Goal: Task Accomplishment & Management: Manage account settings

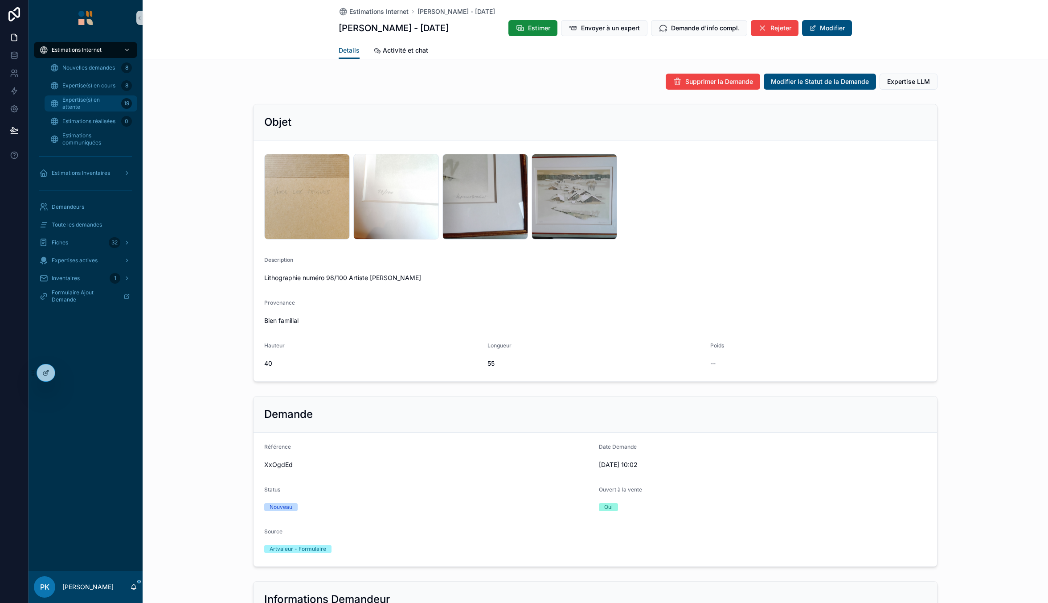
click at [91, 104] on span "Expertise(s) en attente" at bounding box center [89, 103] width 55 height 14
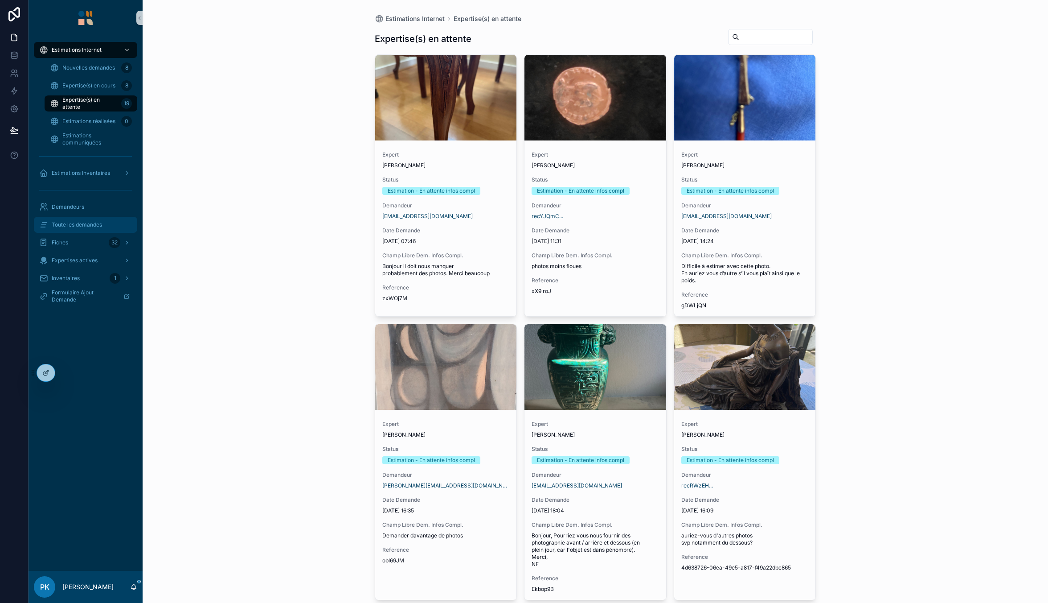
click at [91, 231] on div "Toute les demandes" at bounding box center [85, 225] width 93 height 14
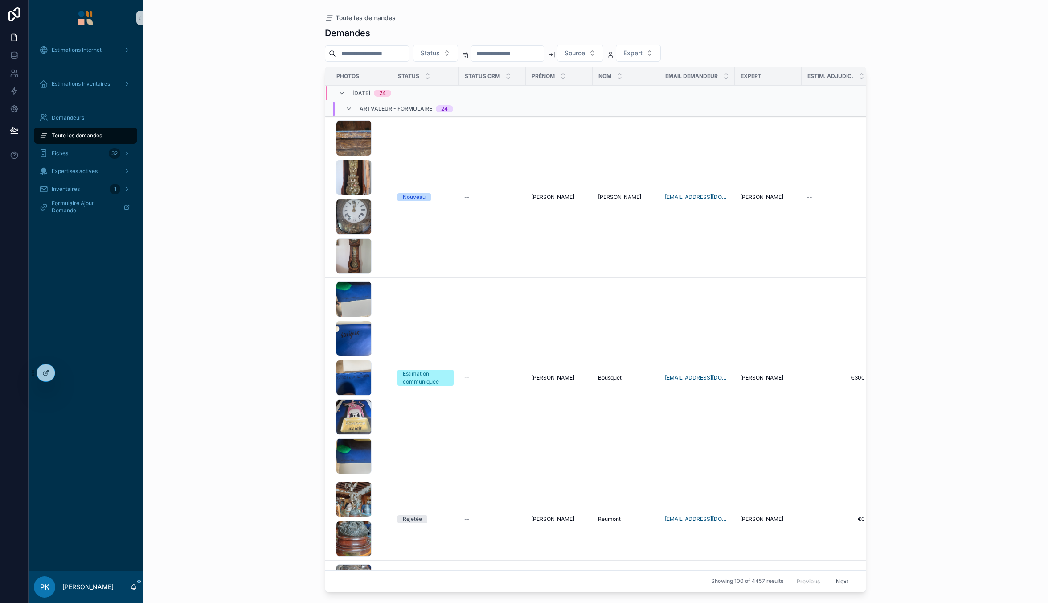
click at [409, 51] on input "scrollable content" at bounding box center [372, 53] width 73 height 12
paste input "*******"
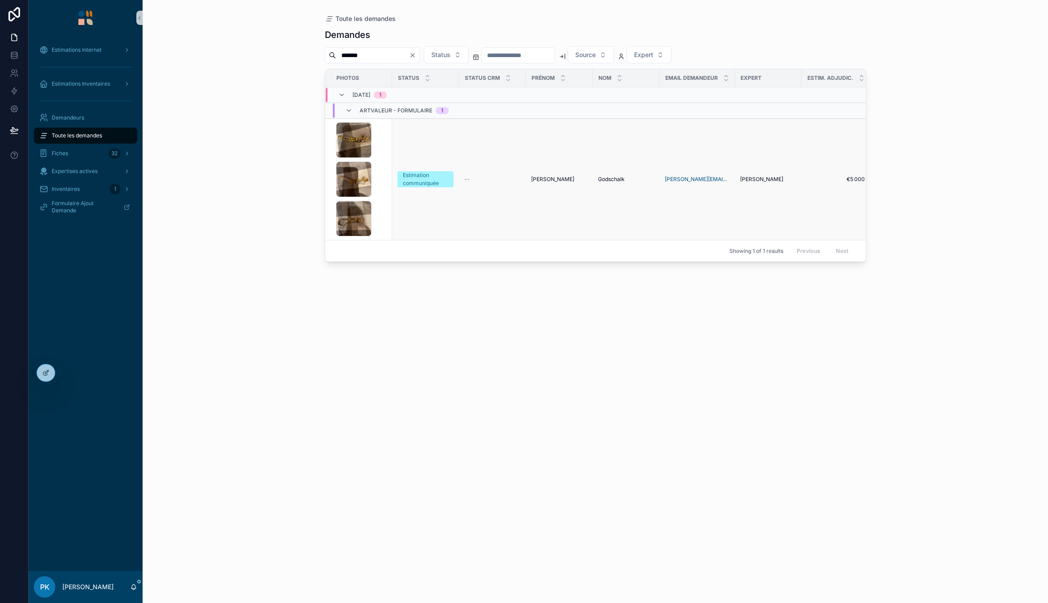
click at [384, 168] on div "IMG_5149 .png IMG_5150 .png IMG_5151 .png" at bounding box center [361, 179] width 51 height 114
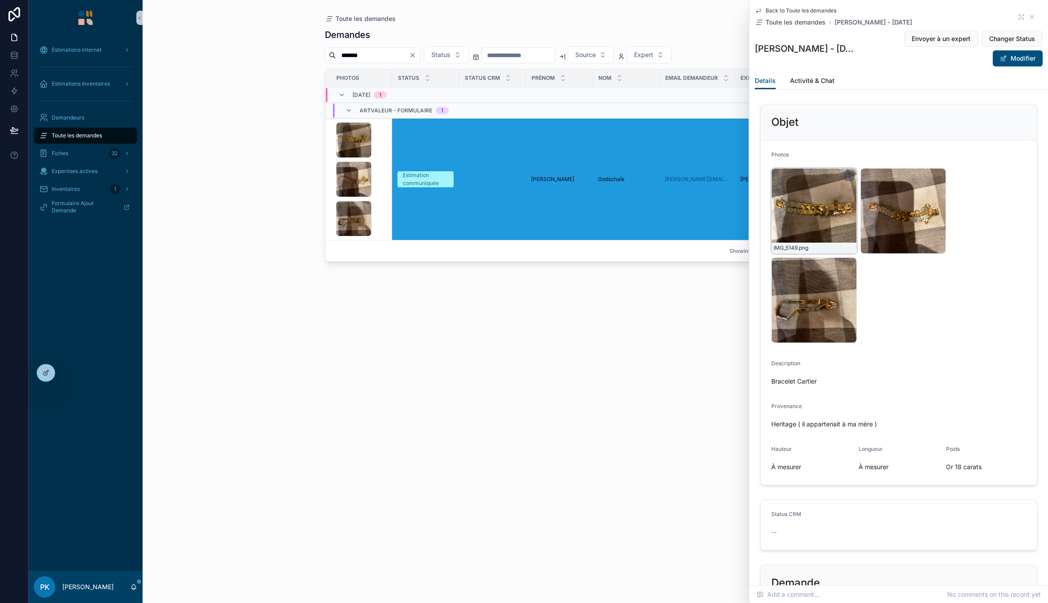
click at [820, 207] on div "IMG_5149 .png" at bounding box center [815, 211] width 86 height 86
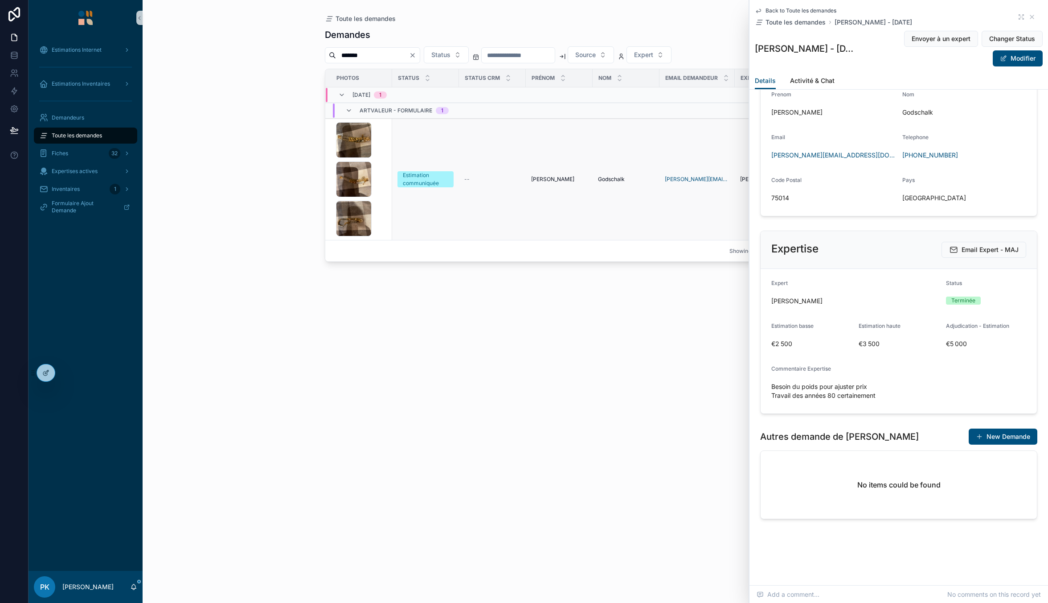
scroll to position [713, 0]
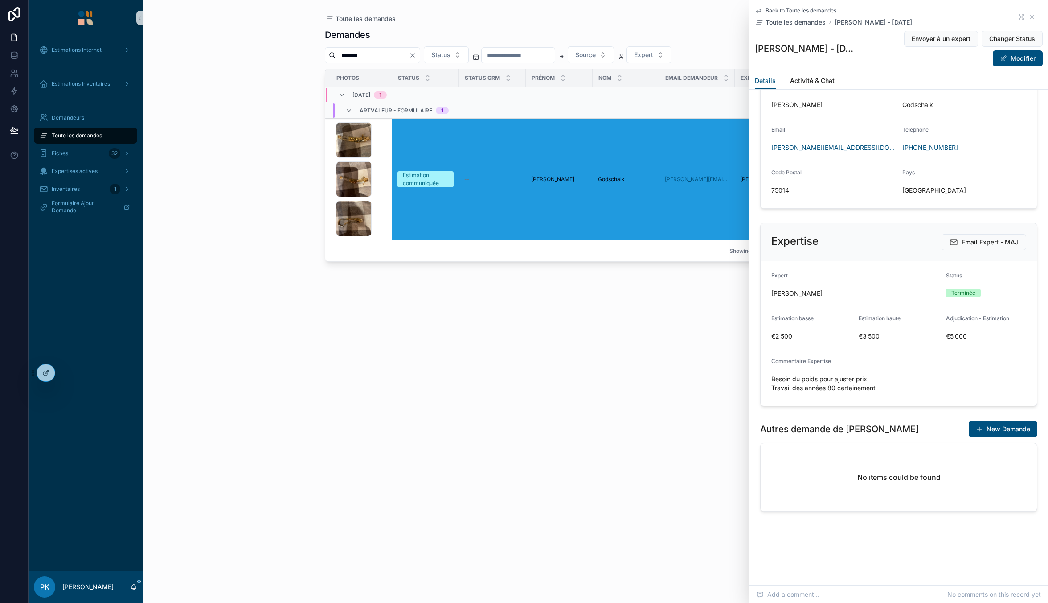
click at [393, 57] on input "*******" at bounding box center [372, 55] width 73 height 12
paste input "scrollable content"
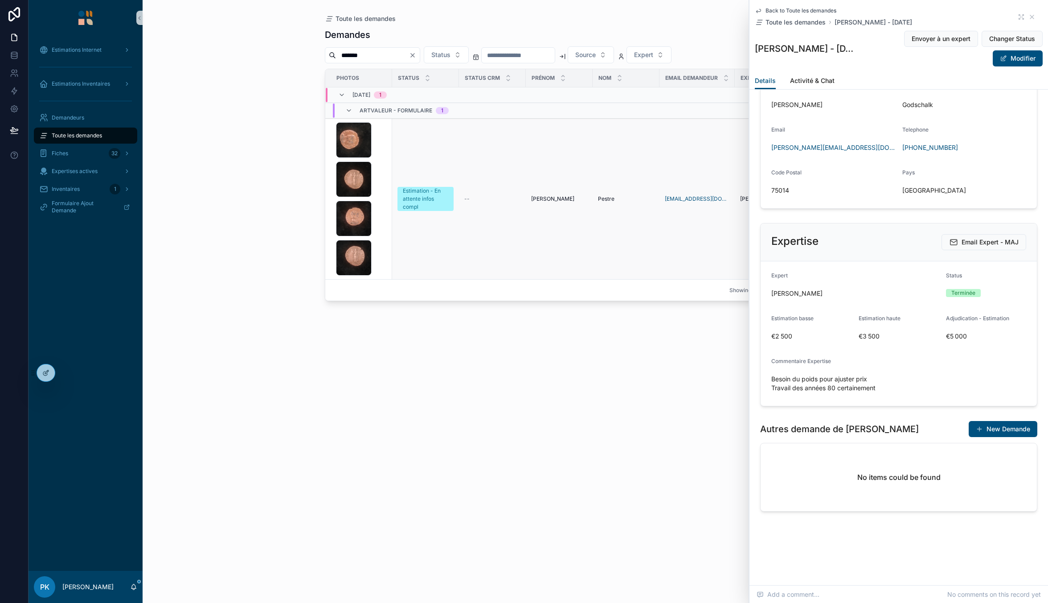
type input "*******"
click at [382, 158] on div "1756719051079509592881208674643 .jpg 175671901370312618492523385862 .jpg 175671…" at bounding box center [361, 198] width 51 height 153
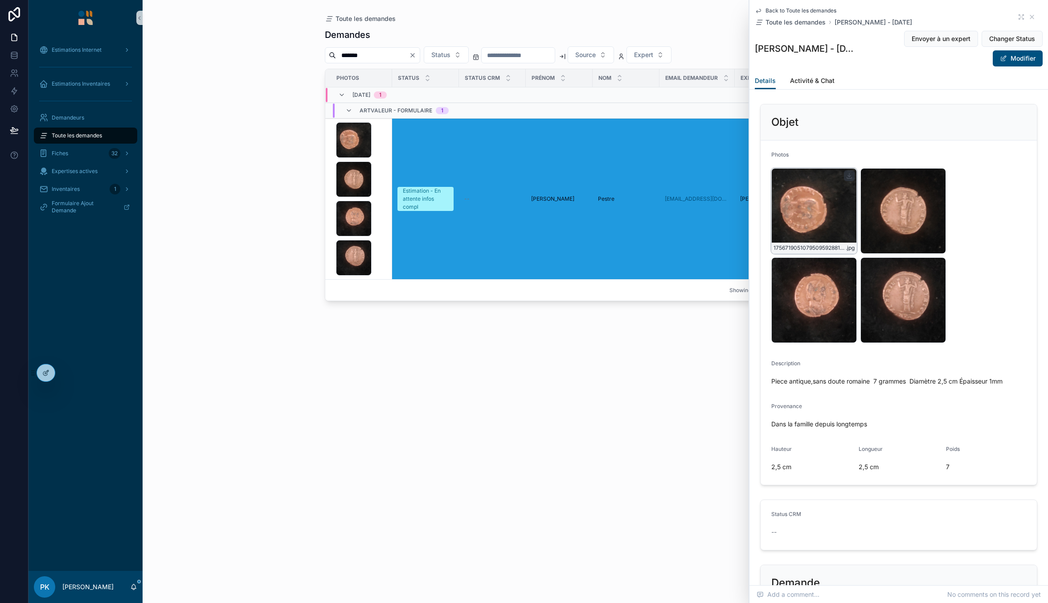
click at [818, 216] on div "1756719051079509592881208674643 .jpg" at bounding box center [815, 211] width 86 height 86
click at [1018, 58] on button "Modifier" at bounding box center [1018, 58] width 50 height 16
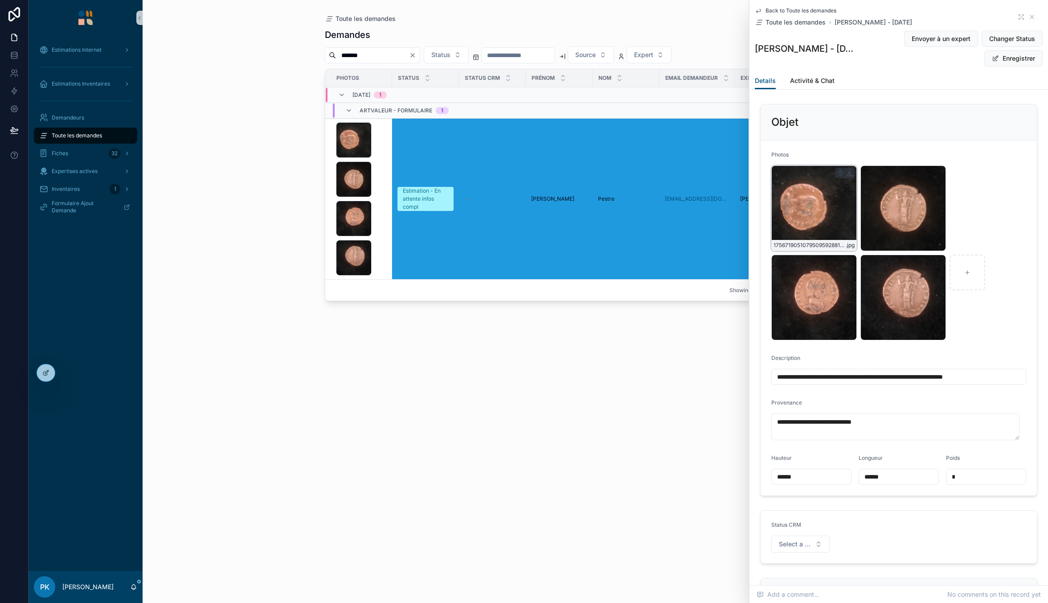
click at [843, 172] on icon "scrollable content" at bounding box center [841, 174] width 4 height 4
click at [857, 156] on icon "scrollable content" at bounding box center [859, 156] width 5 height 0
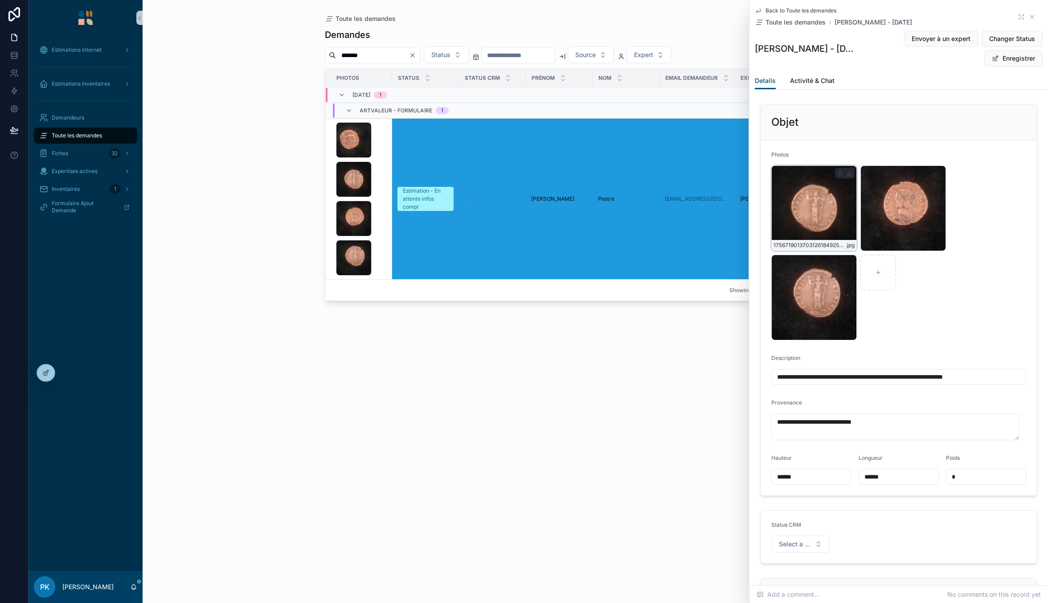
click at [842, 172] on icon "scrollable content" at bounding box center [841, 172] width 5 height 0
drag, startPoint x: 857, startPoint y: 155, endPoint x: 855, endPoint y: 159, distance: 4.8
click at [857, 155] on icon "scrollable content" at bounding box center [859, 156] width 7 height 7
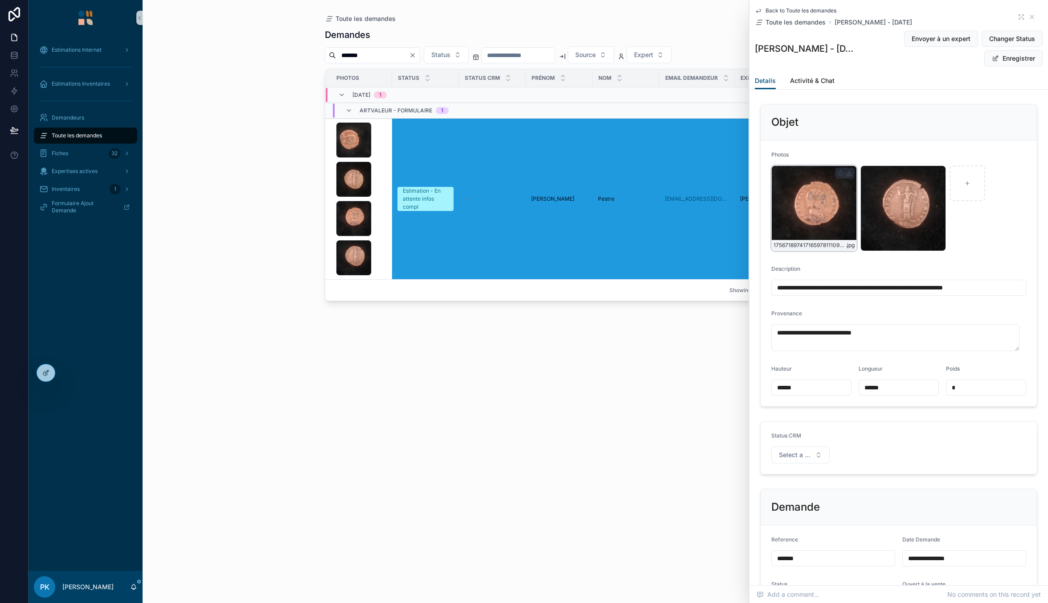
click at [840, 171] on icon "scrollable content" at bounding box center [841, 170] width 2 height 1
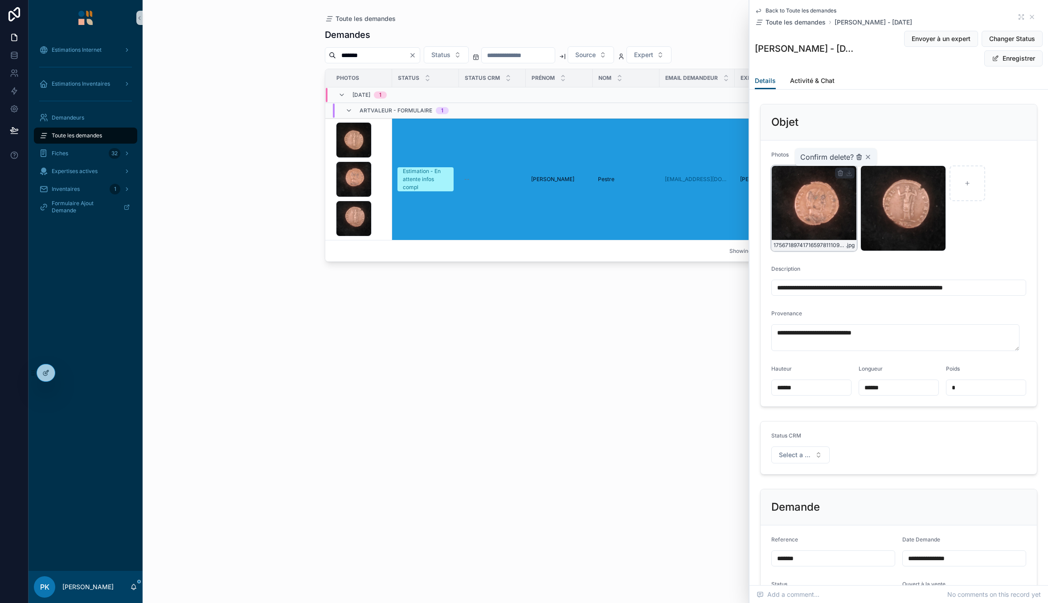
click at [857, 158] on icon "scrollable content" at bounding box center [859, 156] width 7 height 7
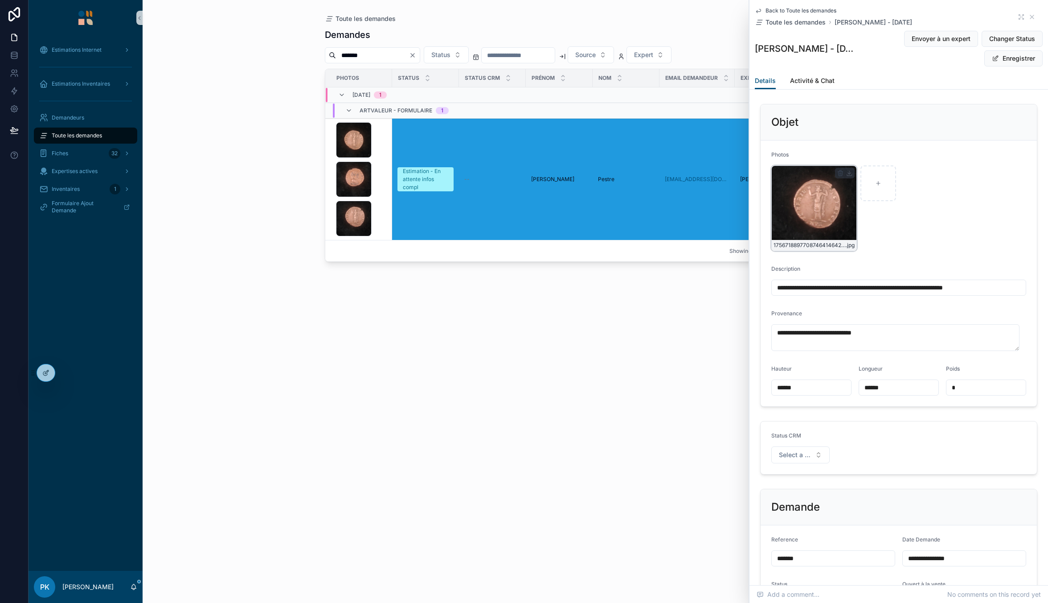
click at [839, 174] on icon "scrollable content" at bounding box center [840, 172] width 7 height 7
click at [856, 158] on icon "scrollable content" at bounding box center [859, 156] width 7 height 7
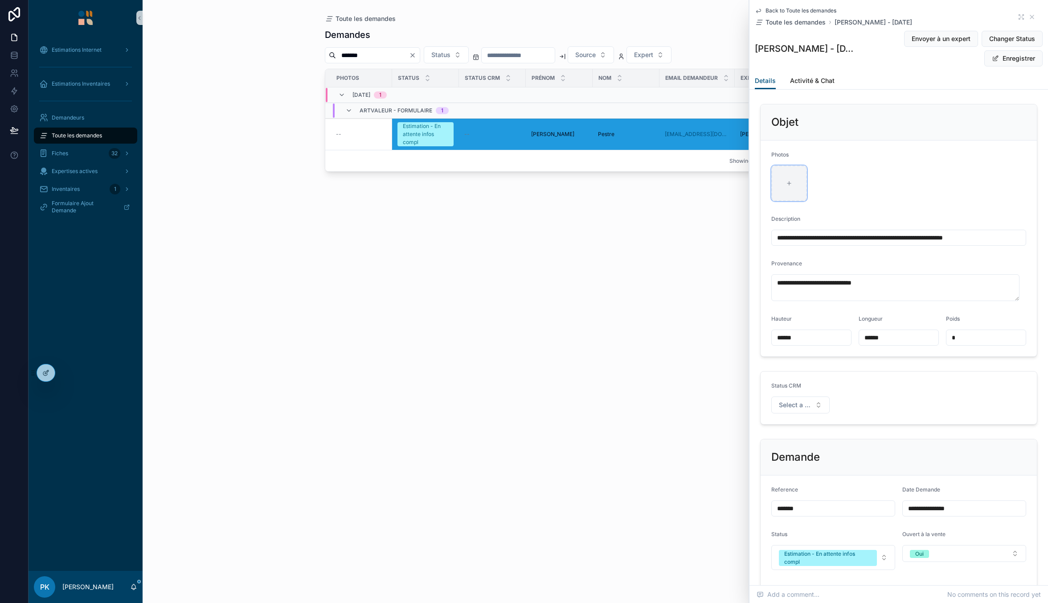
click at [799, 185] on div "scrollable content" at bounding box center [790, 183] width 36 height 36
type input "**********"
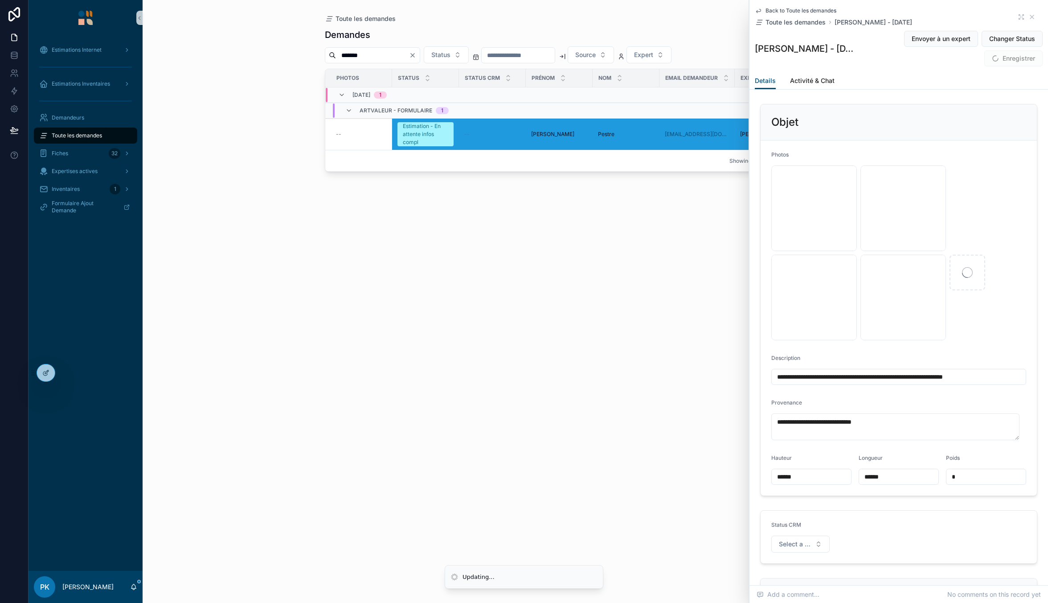
drag, startPoint x: 956, startPoint y: 375, endPoint x: 1052, endPoint y: 377, distance: 95.9
click at [1048, 377] on html "Updating... Estimations Internet Estimations Inventaires Demandeurs Toute les d…" at bounding box center [524, 301] width 1048 height 603
click at [1013, 378] on input "**********" at bounding box center [899, 376] width 254 height 12
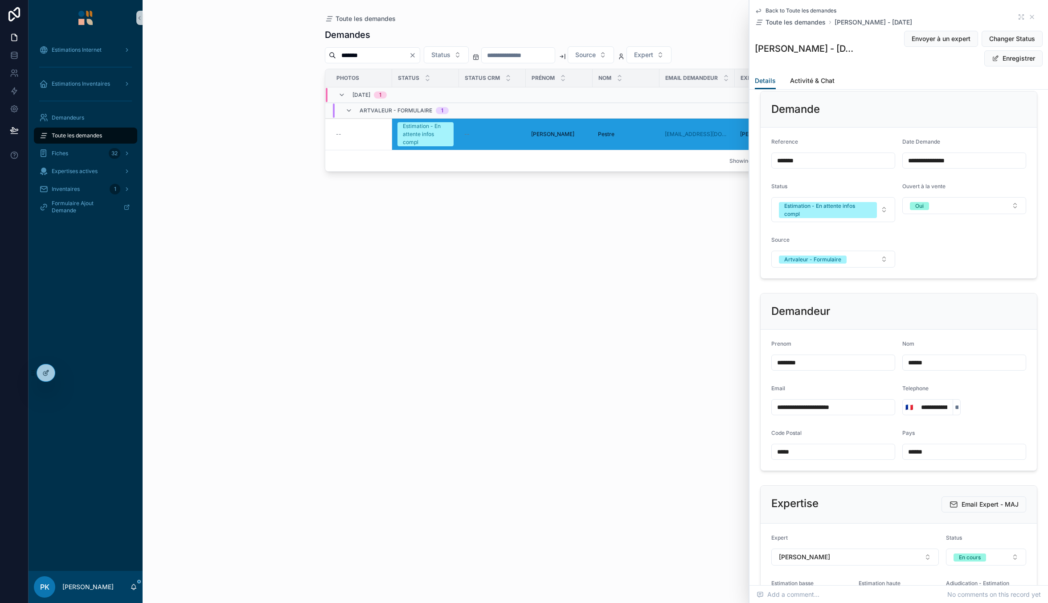
scroll to position [490, 0]
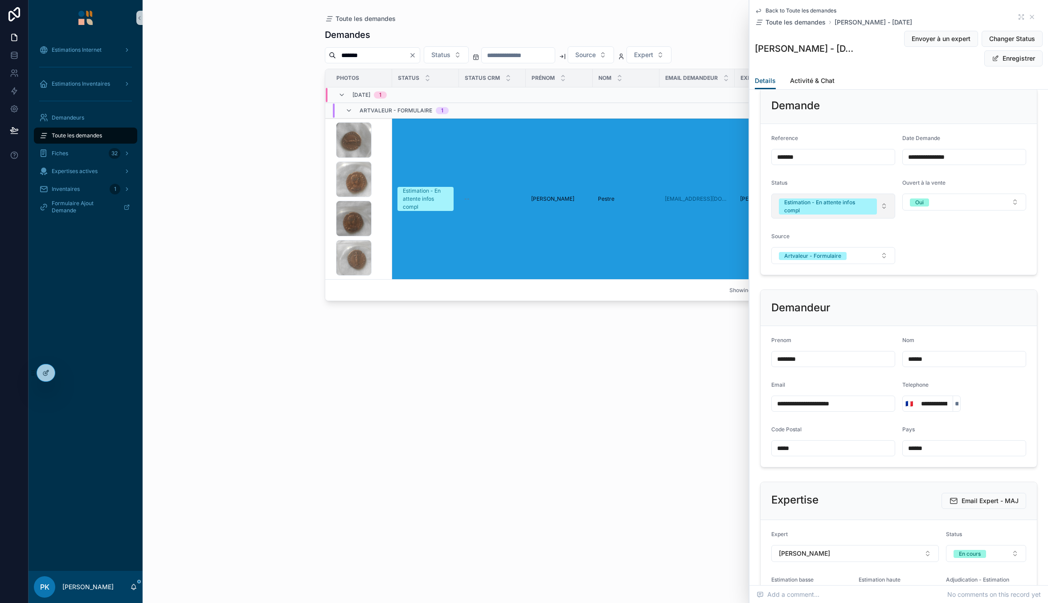
type input "**********"
click at [832, 210] on div "Estimation - En attente infos compl" at bounding box center [828, 206] width 87 height 16
click at [819, 259] on div "Nouveau" at bounding box center [832, 258] width 116 height 13
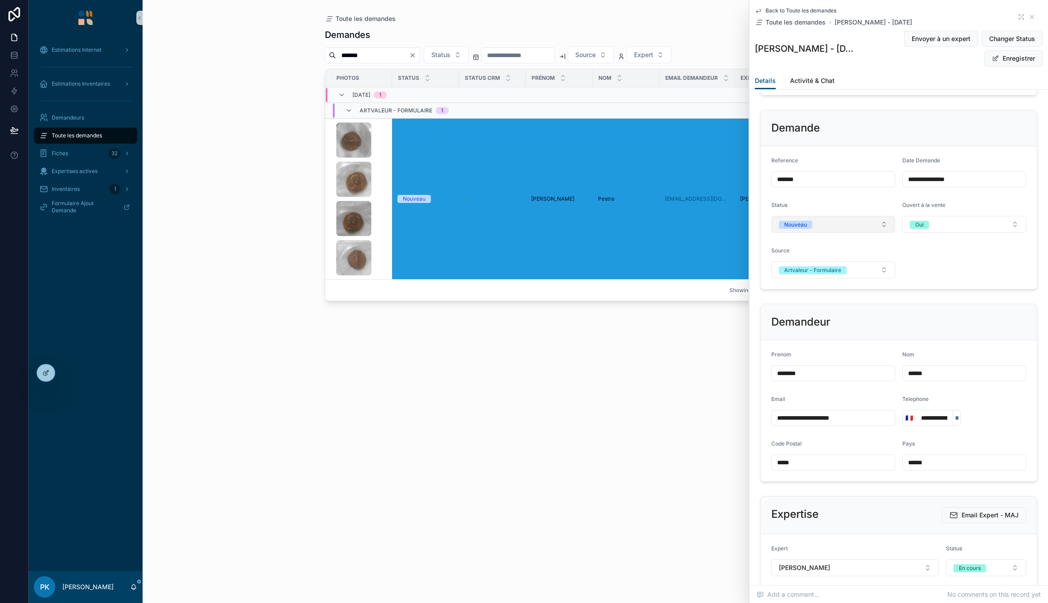
scroll to position [446, 0]
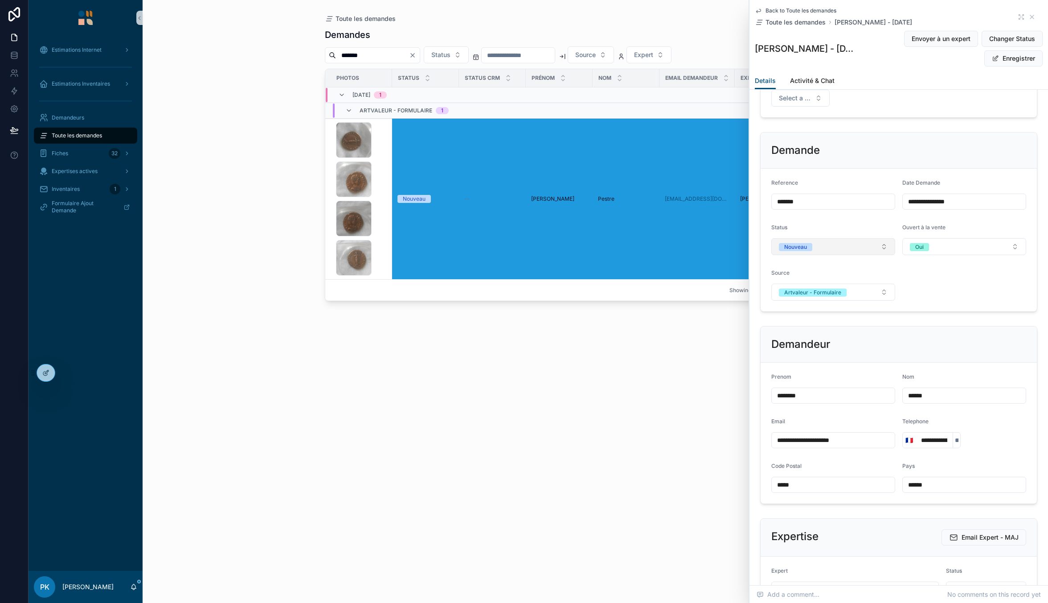
click at [818, 246] on button "Nouveau" at bounding box center [834, 246] width 124 height 17
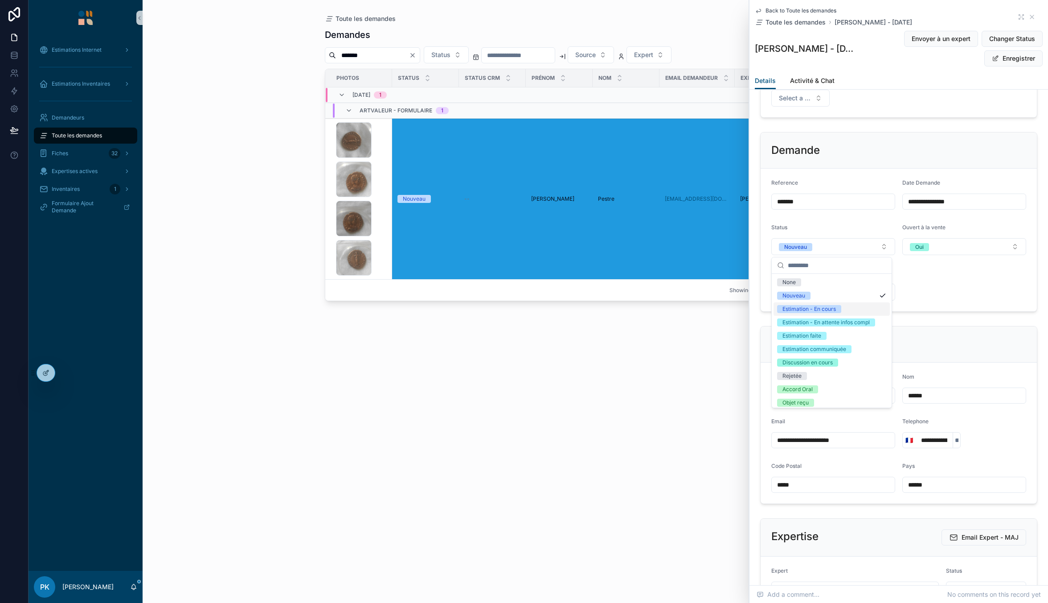
click at [811, 308] on div "Estimation - En cours" at bounding box center [809, 309] width 53 height 8
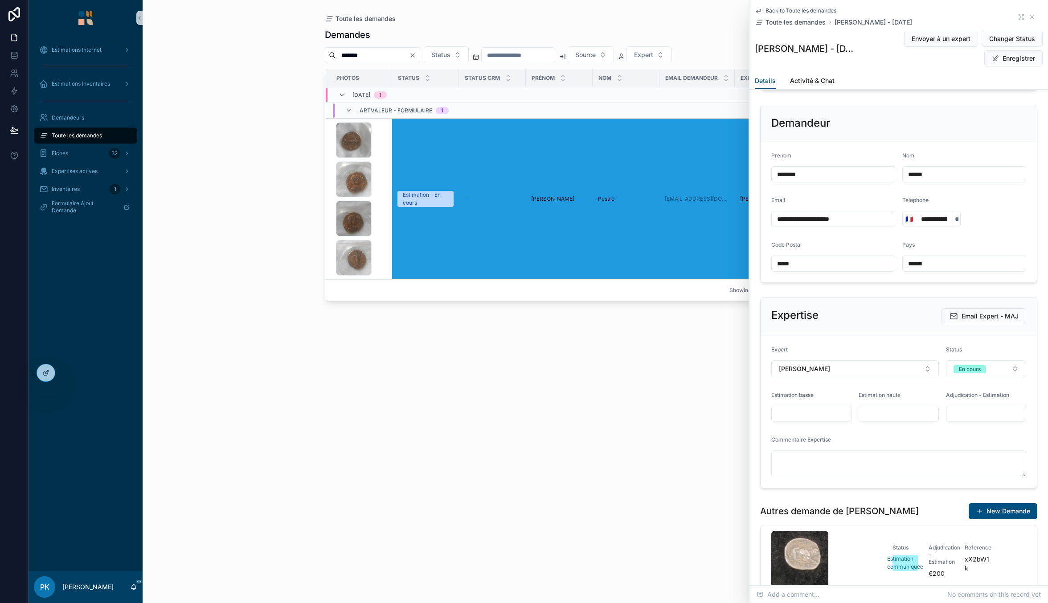
scroll to position [669, 0]
click at [965, 367] on div "En cours" at bounding box center [970, 367] width 22 height 8
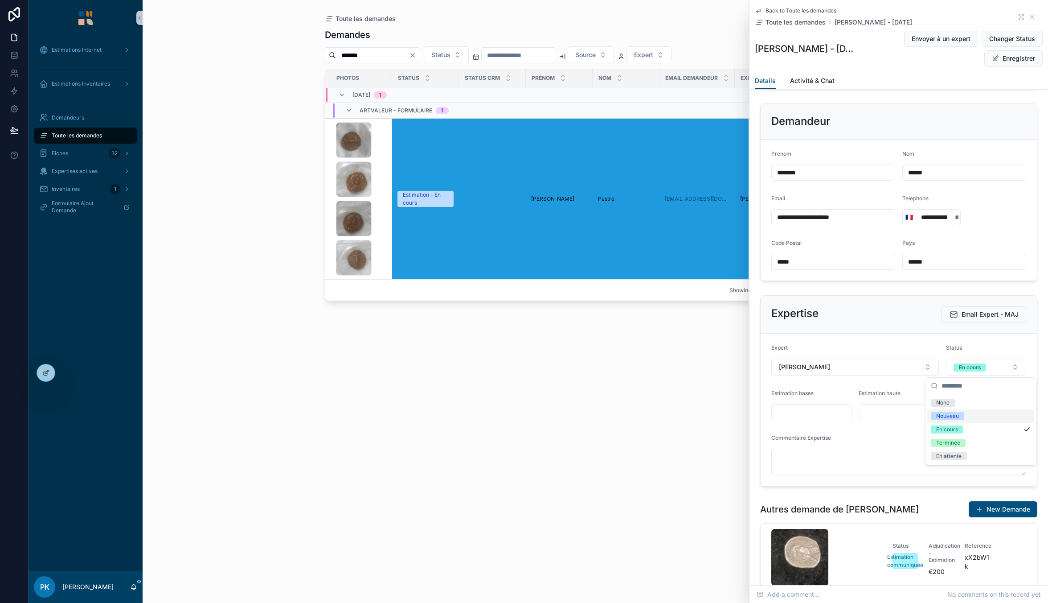
click at [951, 415] on div "Nouveau" at bounding box center [948, 416] width 23 height 8
click at [1003, 58] on button "Enregistrer" at bounding box center [1014, 58] width 58 height 16
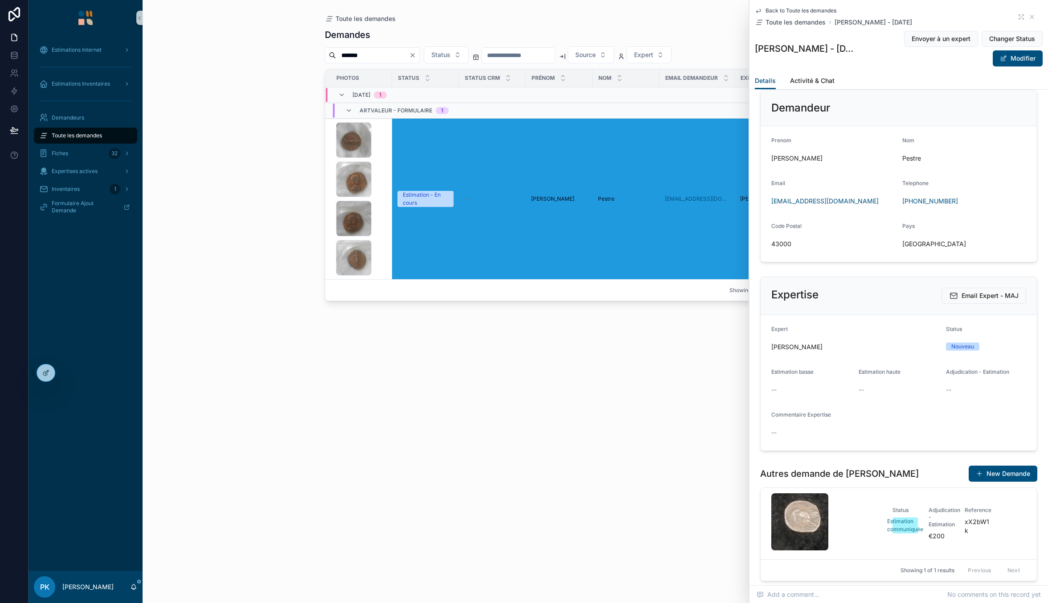
scroll to position [662, 0]
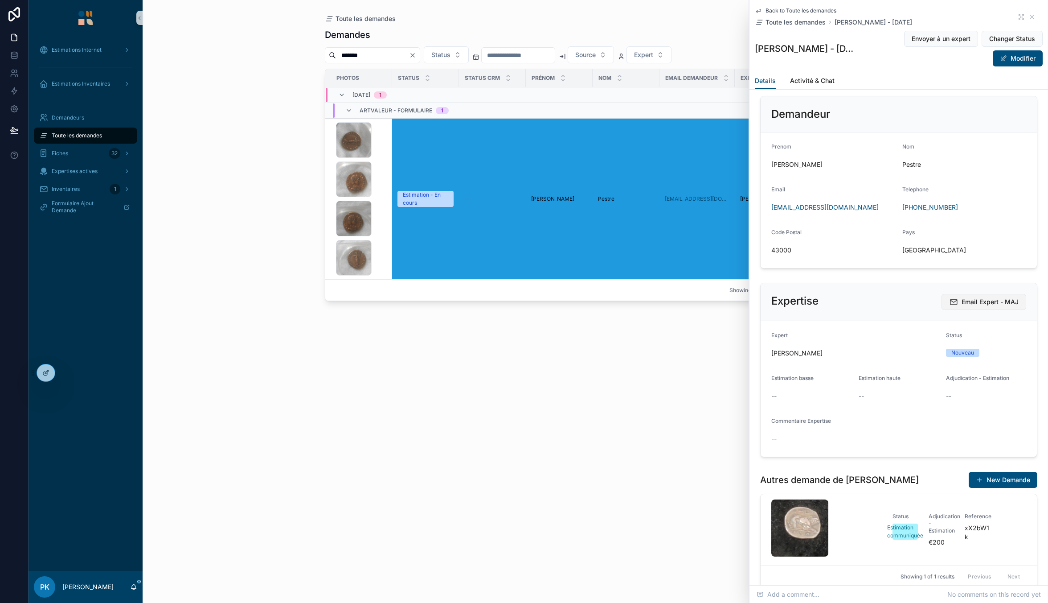
click at [984, 301] on span "Email Expert - MAJ" at bounding box center [990, 301] width 57 height 9
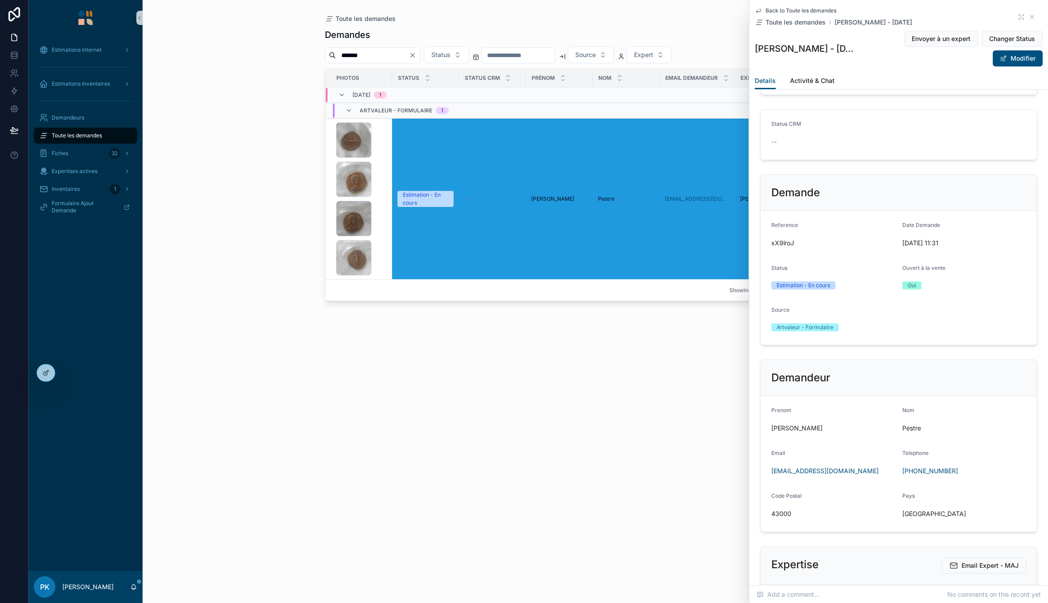
scroll to position [0, 0]
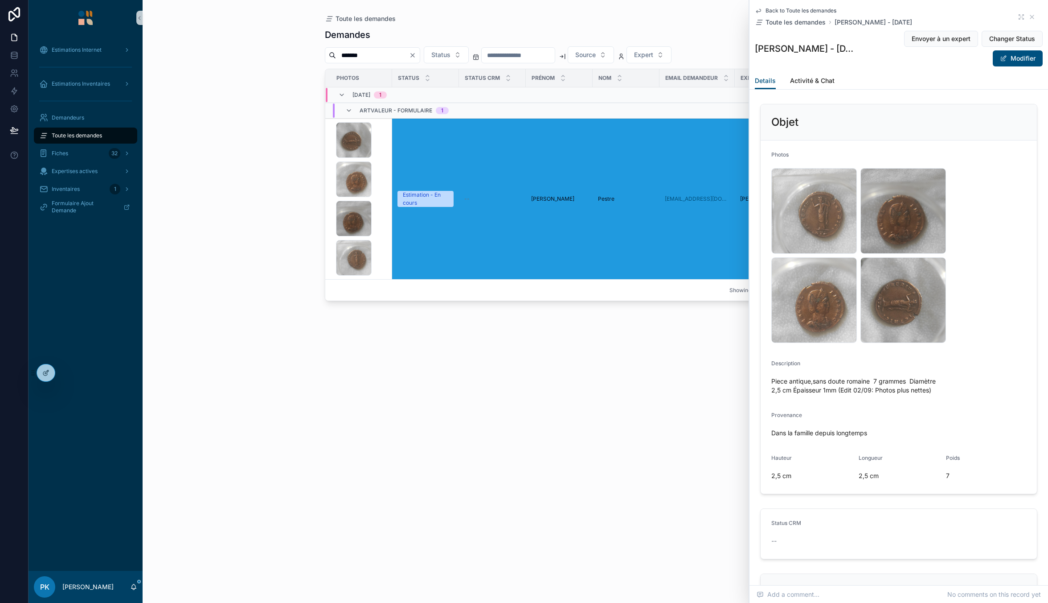
click at [398, 54] on input "*******" at bounding box center [372, 55] width 73 height 12
paste input "scrollable content"
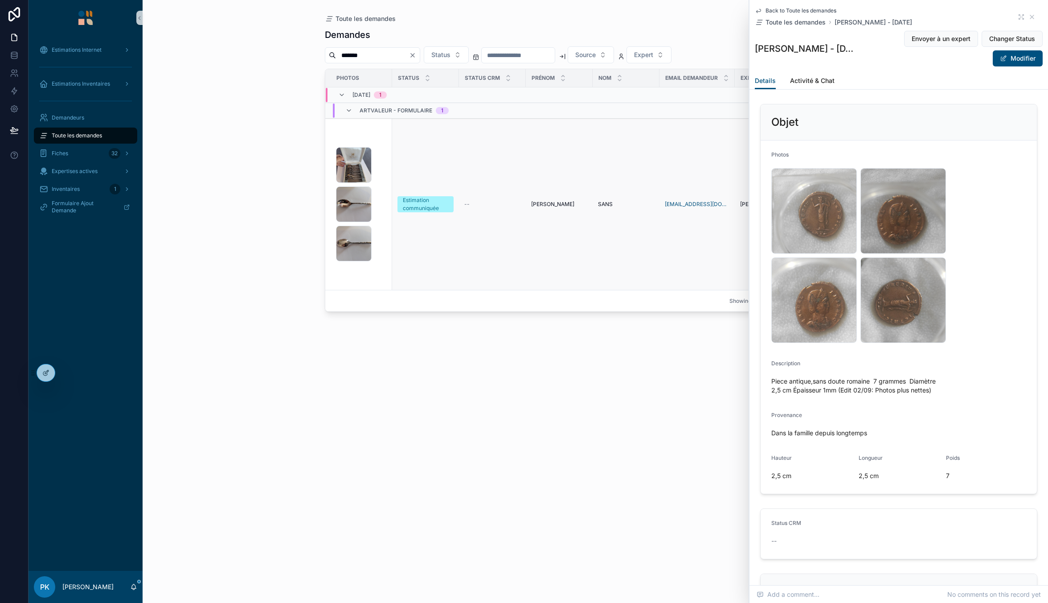
click at [383, 176] on div "PXL_20250828_142406817 .jpg PXL_20250828_142426025 .jpg PXL_20250828_142435781 …" at bounding box center [361, 204] width 51 height 114
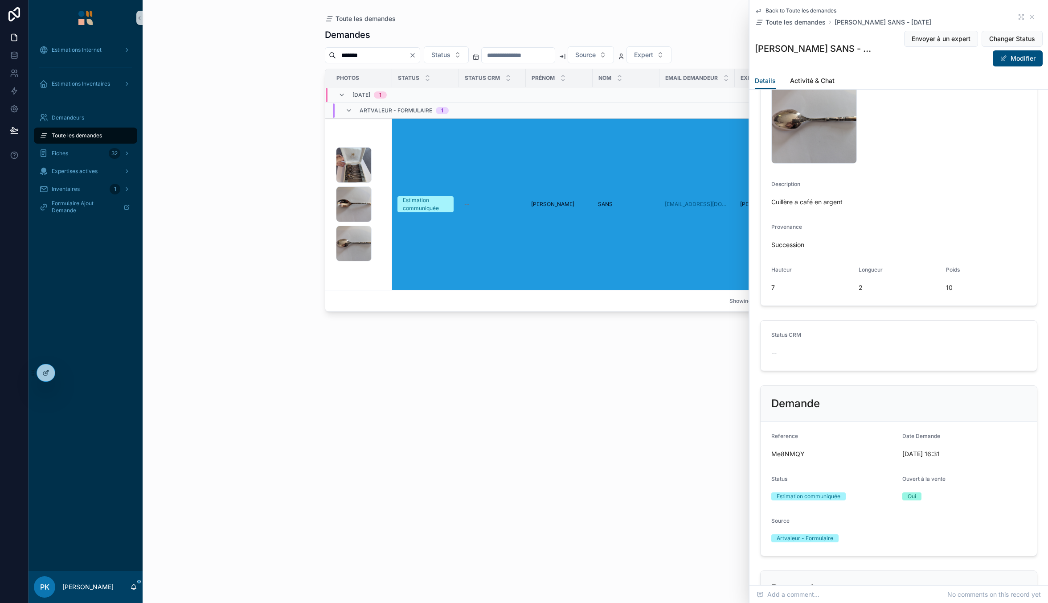
scroll to position [178, 0]
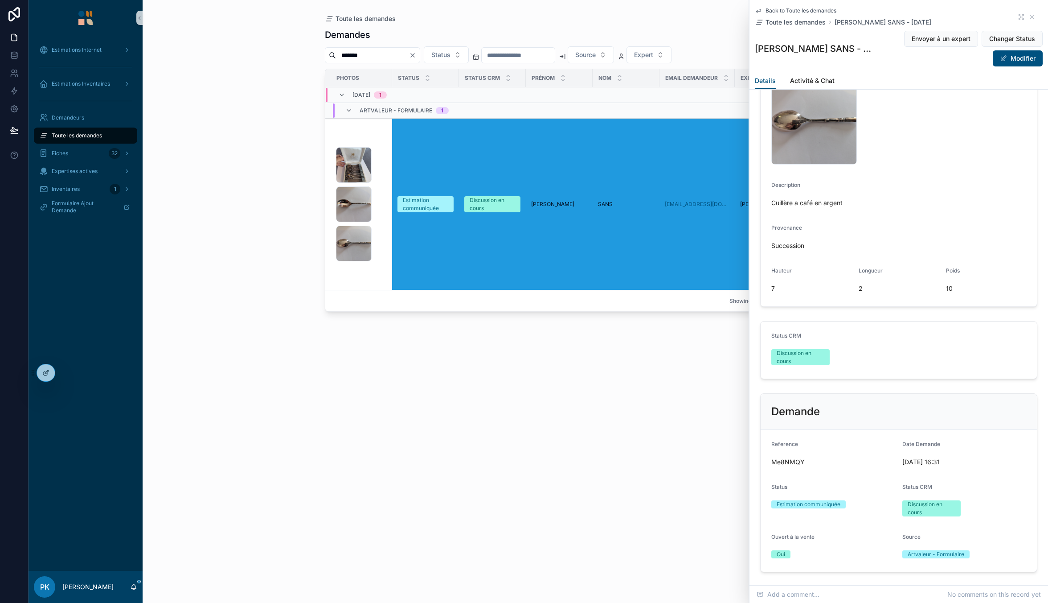
click at [381, 52] on input "*******" at bounding box center [372, 55] width 73 height 12
paste input "scrollable content"
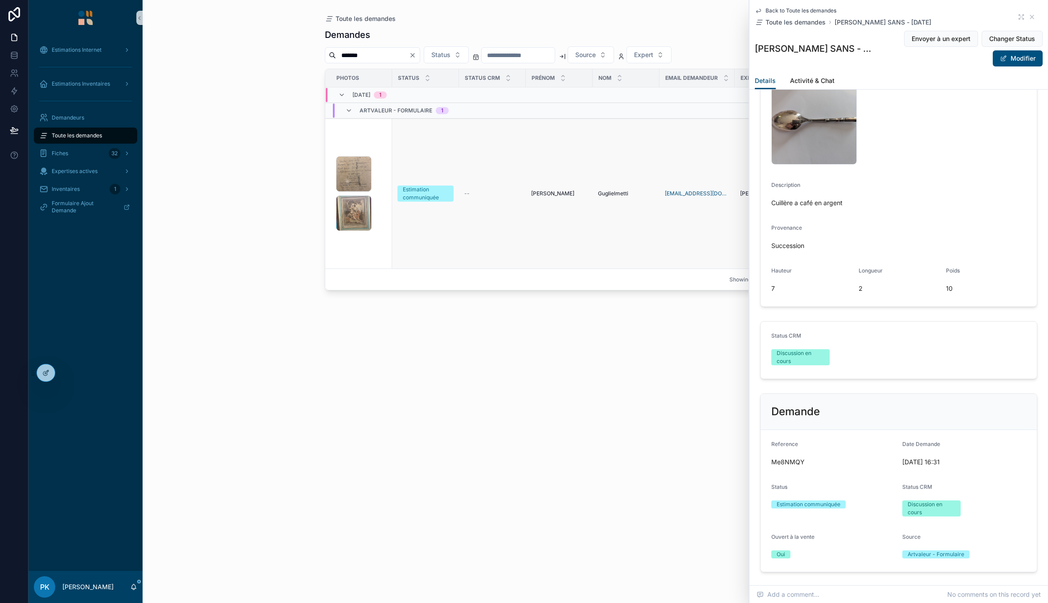
type input "*******"
click at [383, 170] on div "image .jpg image .jpg" at bounding box center [361, 193] width 51 height 75
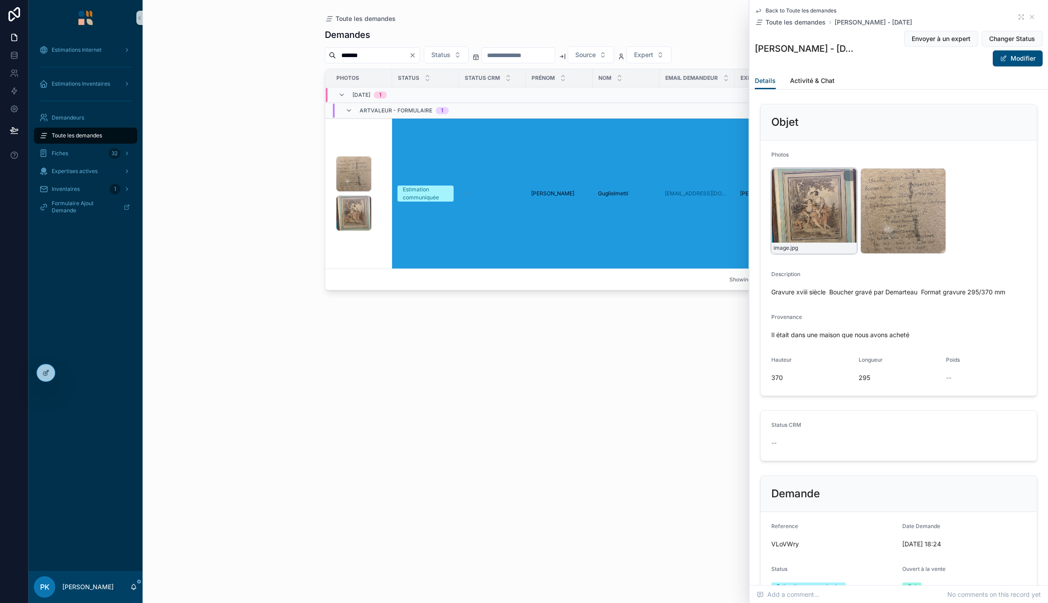
click at [819, 208] on div "image .jpg" at bounding box center [815, 211] width 86 height 86
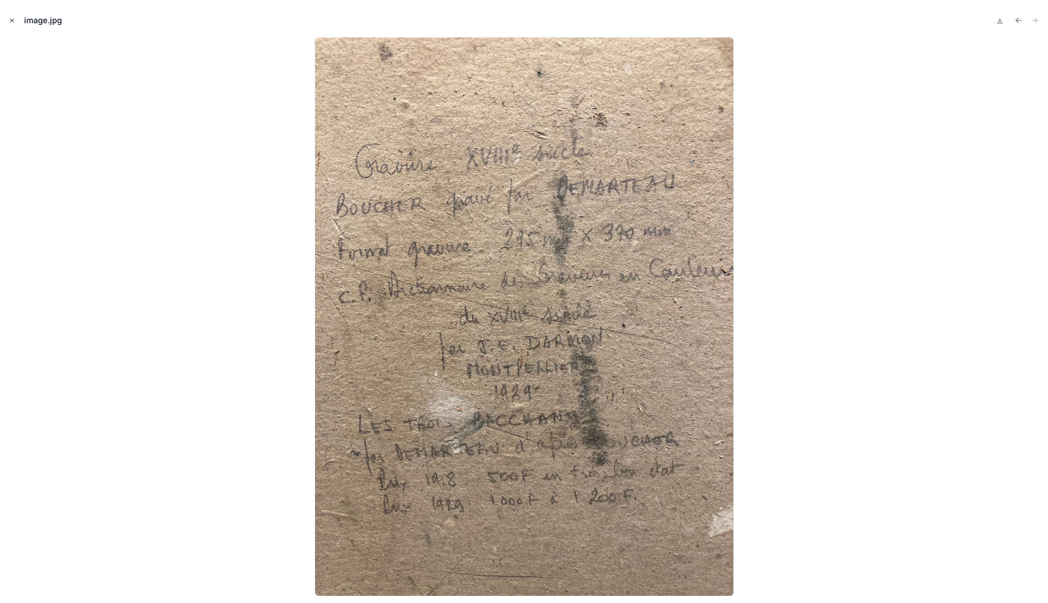
click at [14, 17] on icon "Close modal" at bounding box center [12, 20] width 6 height 6
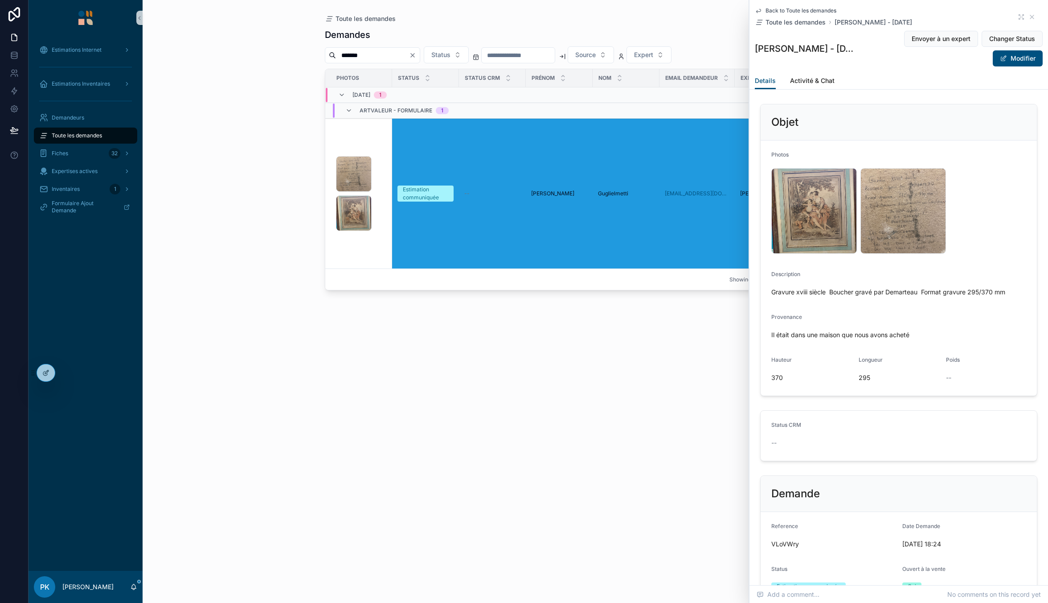
click at [65, 31] on div "scrollable content" at bounding box center [86, 18] width 114 height 36
click at [77, 45] on div "Estimations Internet" at bounding box center [85, 50] width 93 height 14
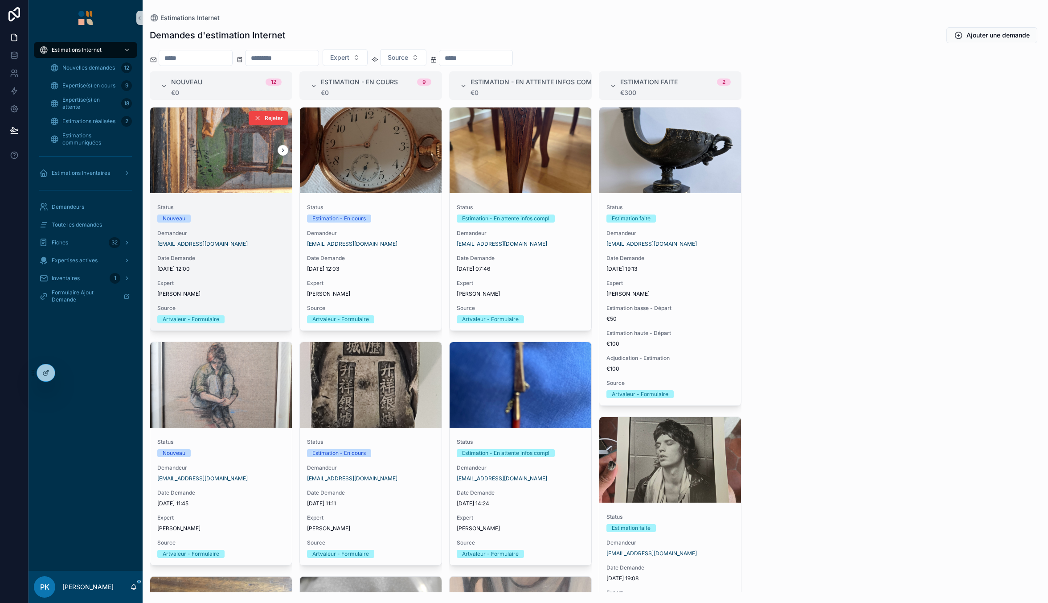
click at [233, 166] on div "scrollable content" at bounding box center [221, 150] width 142 height 86
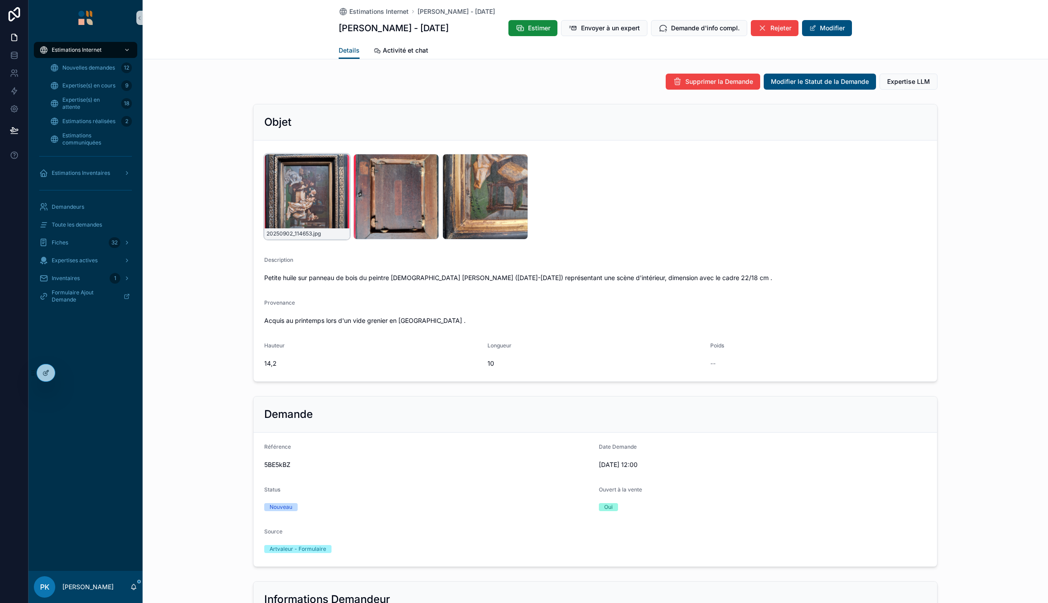
click at [316, 200] on div "20250902_114653 .jpg" at bounding box center [307, 197] width 86 height 86
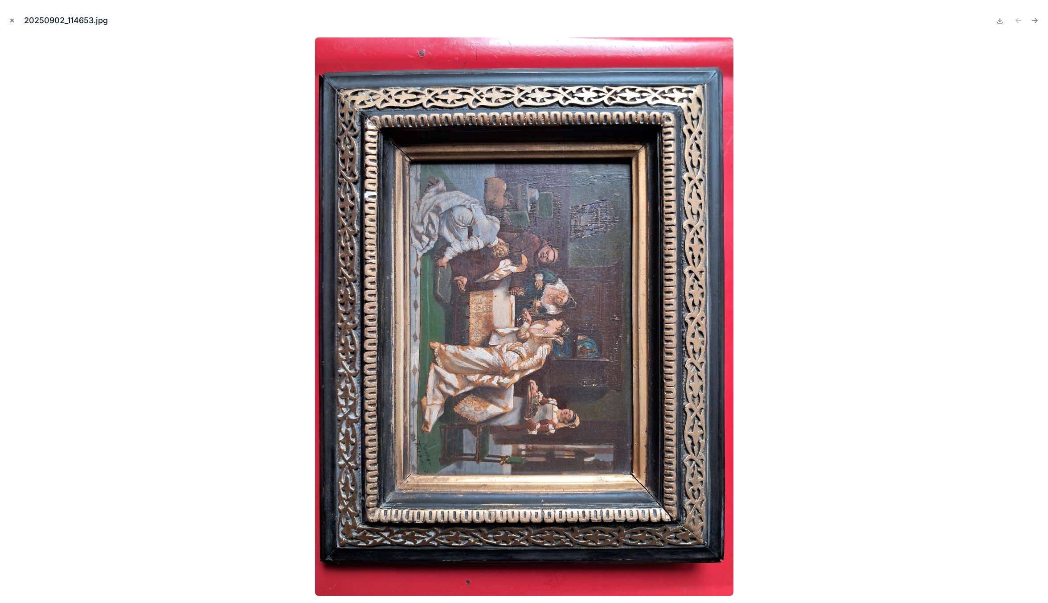
click at [12, 20] on icon "Close modal" at bounding box center [12, 20] width 3 height 3
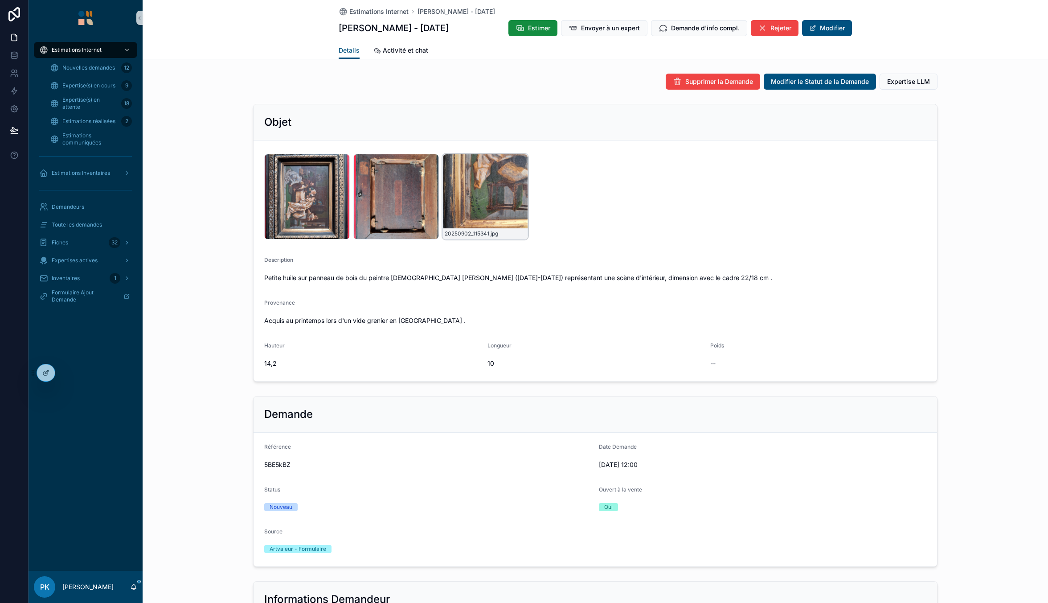
click at [461, 182] on div "20250902_115341 .jpg" at bounding box center [486, 197] width 86 height 86
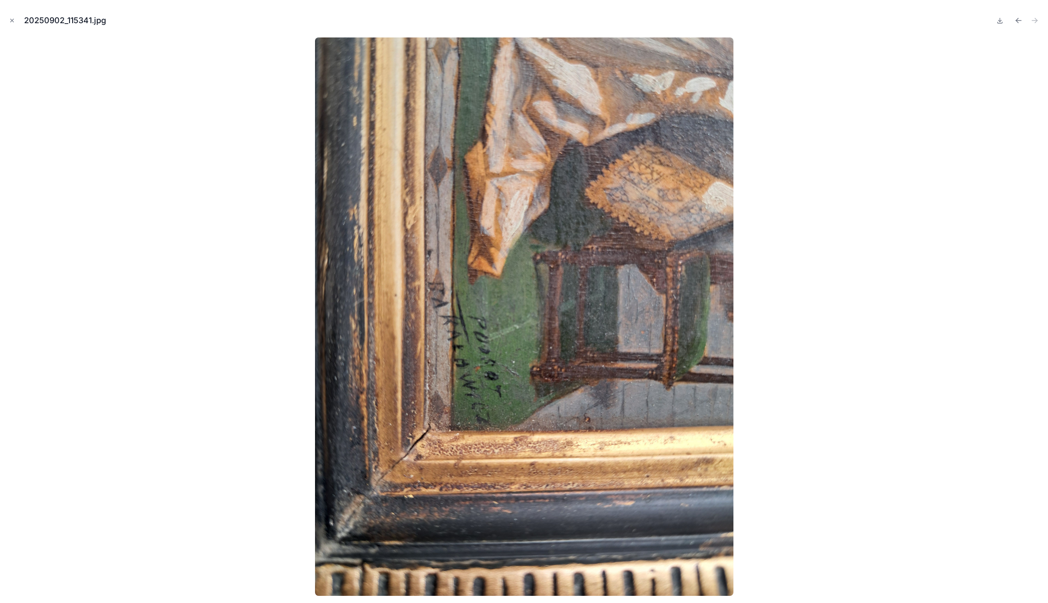
click at [264, 317] on div at bounding box center [524, 316] width 1034 height 558
click at [11, 21] on icon "Close modal" at bounding box center [12, 20] width 3 height 3
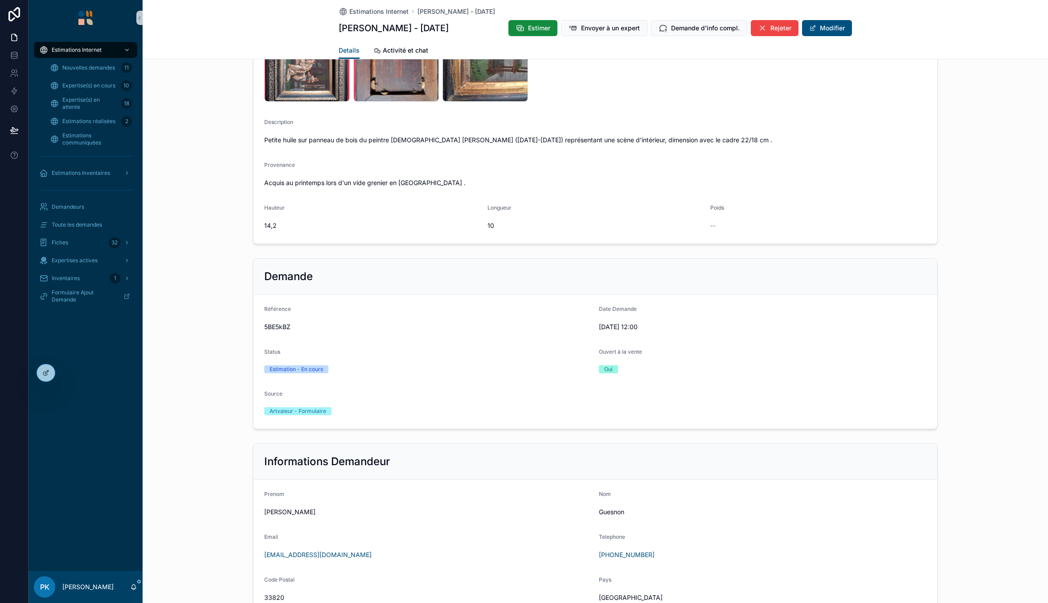
scroll to position [89, 0]
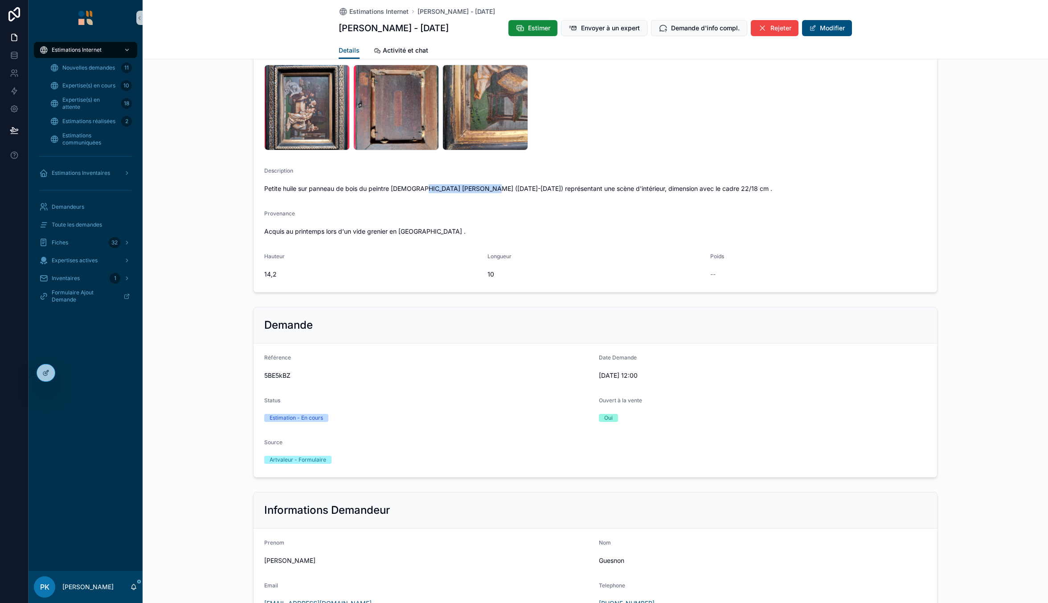
drag, startPoint x: 416, startPoint y: 189, endPoint x: 489, endPoint y: 188, distance: 72.2
click at [489, 188] on span "Petite huile sur panneau de bois du peintre [DEMOGRAPHIC_DATA] [PERSON_NAME] ([…" at bounding box center [595, 188] width 662 height 9
copy span "[PERSON_NAME]"
click at [74, 224] on span "Toute les demandes" at bounding box center [77, 224] width 50 height 7
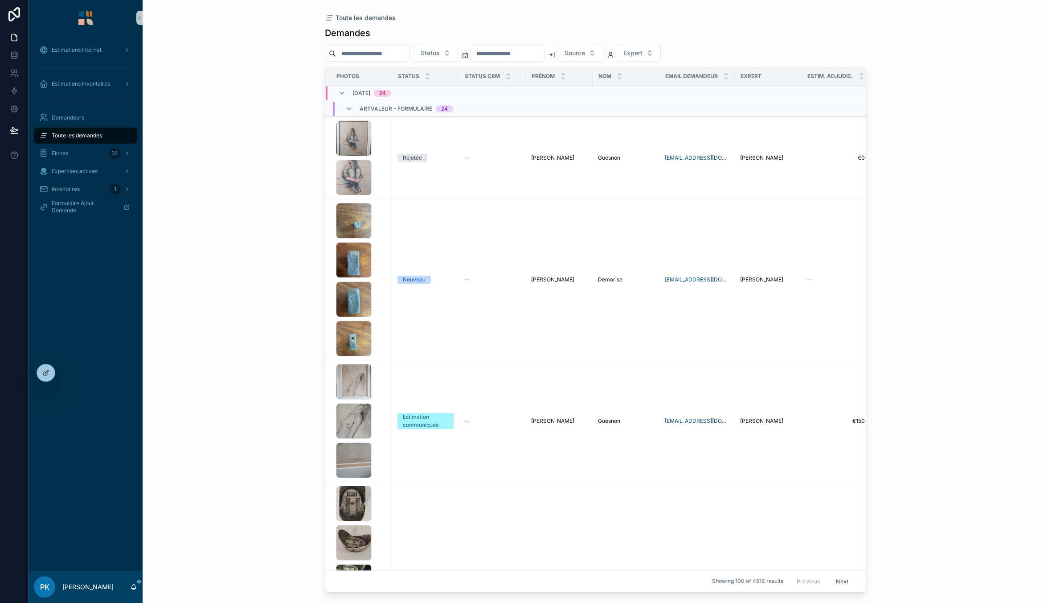
click at [359, 54] on input "scrollable content" at bounding box center [372, 53] width 73 height 12
paste input "*******"
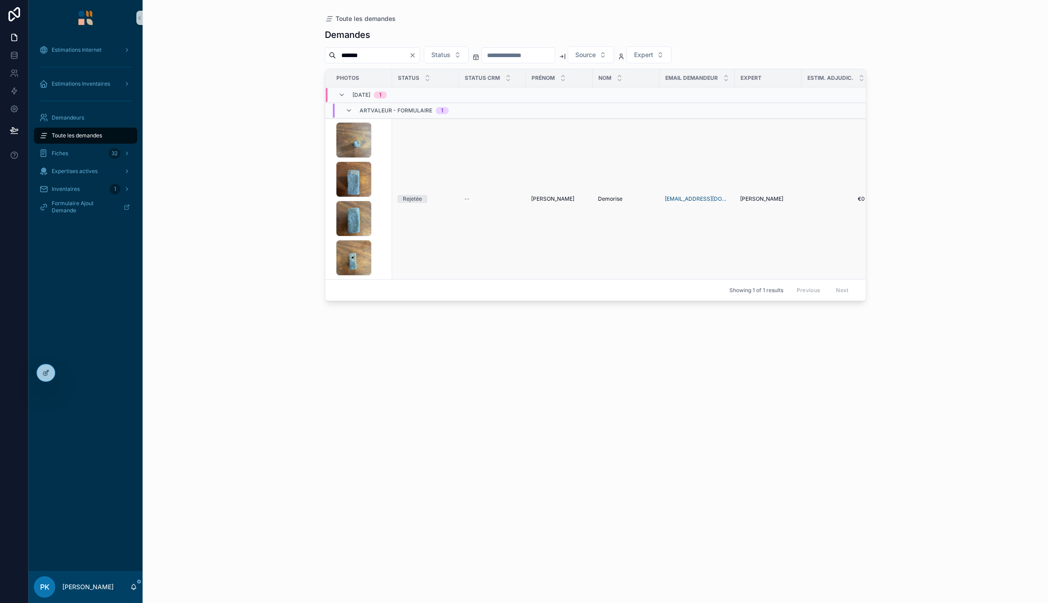
type input "*******"
click at [383, 160] on div "image .jpg image .jpg image .jpg image .jpg" at bounding box center [361, 198] width 51 height 153
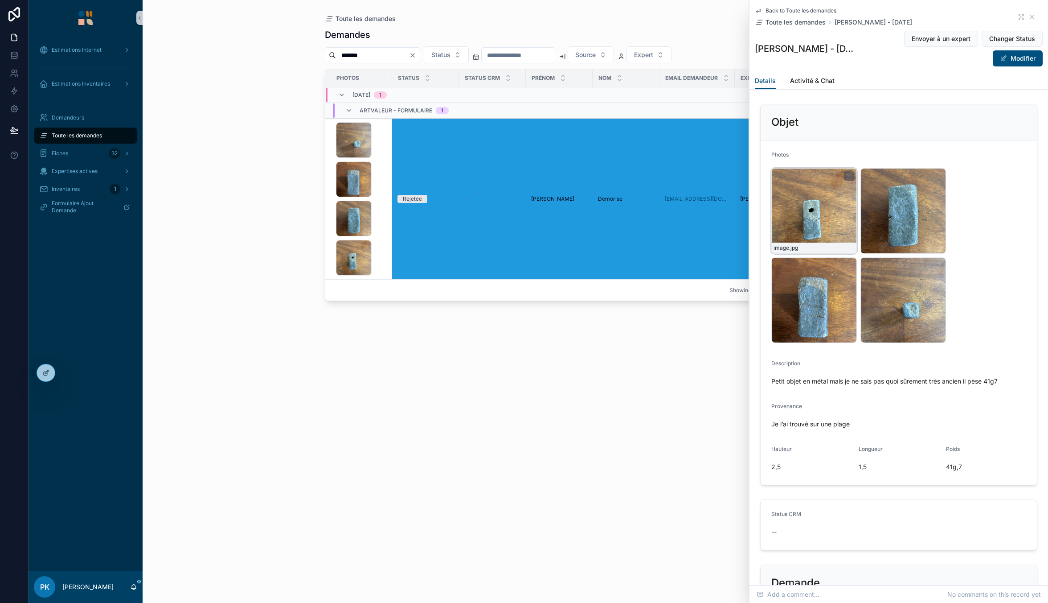
click at [813, 223] on div "image .jpg" at bounding box center [815, 211] width 86 height 86
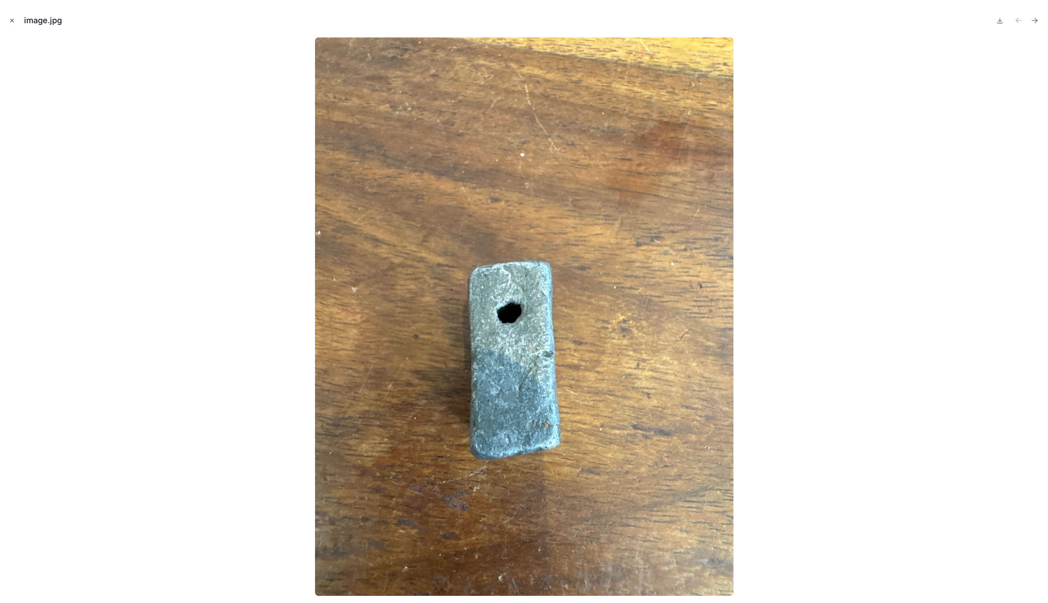
click at [13, 17] on icon "Close modal" at bounding box center [12, 20] width 6 height 6
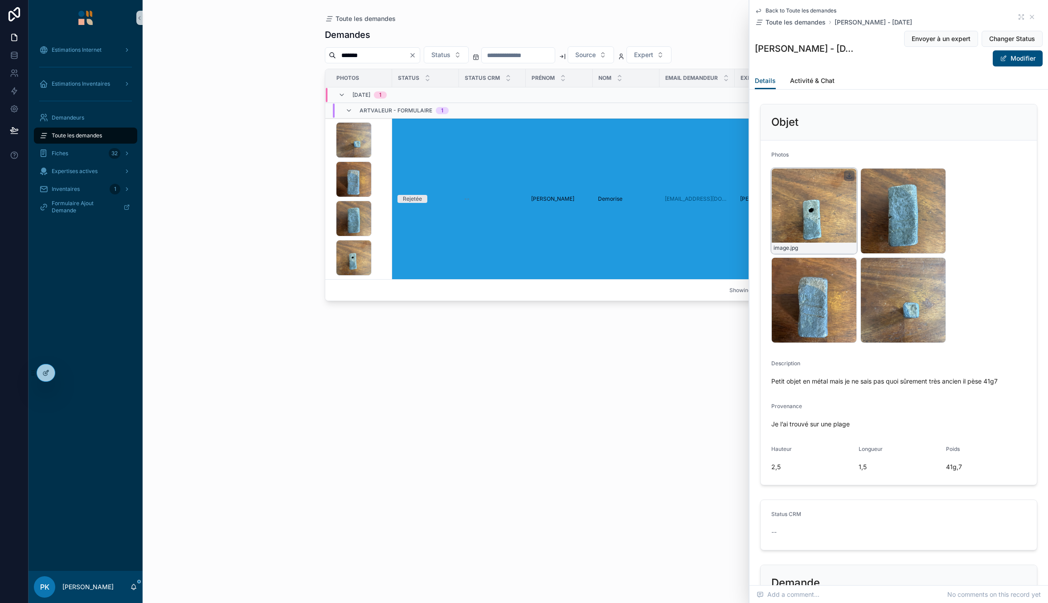
click at [849, 176] on icon "scrollable content" at bounding box center [849, 175] width 3 height 1
click at [94, 37] on div "Estimations Internet Estimations Inventaires Demandeurs Toute les demandes Fich…" at bounding box center [86, 131] width 114 height 191
click at [92, 48] on span "Estimations Internet" at bounding box center [77, 49] width 50 height 7
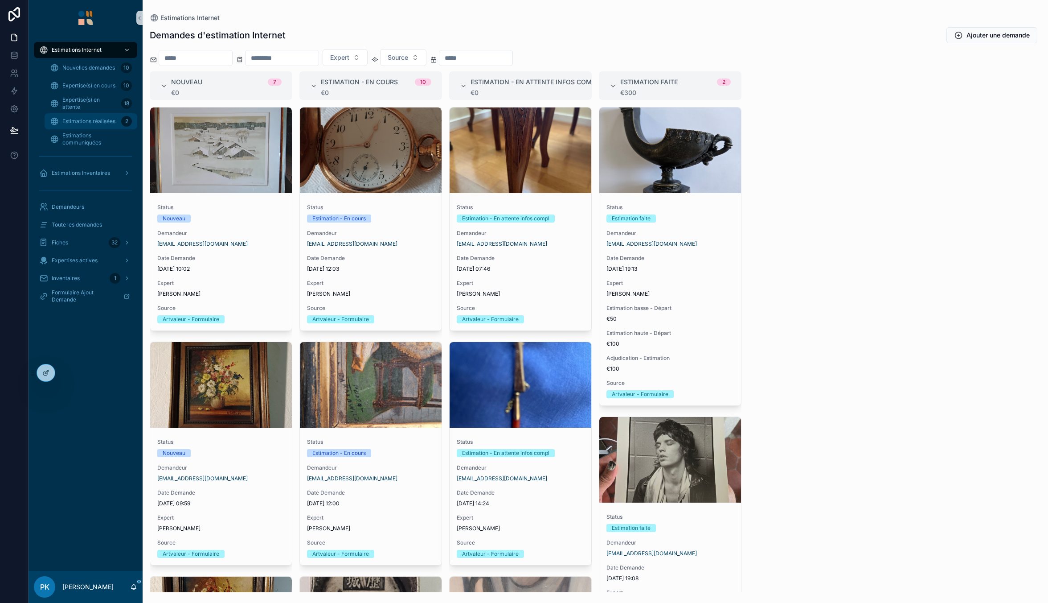
click at [95, 122] on span "Estimations réalisées" at bounding box center [88, 121] width 53 height 7
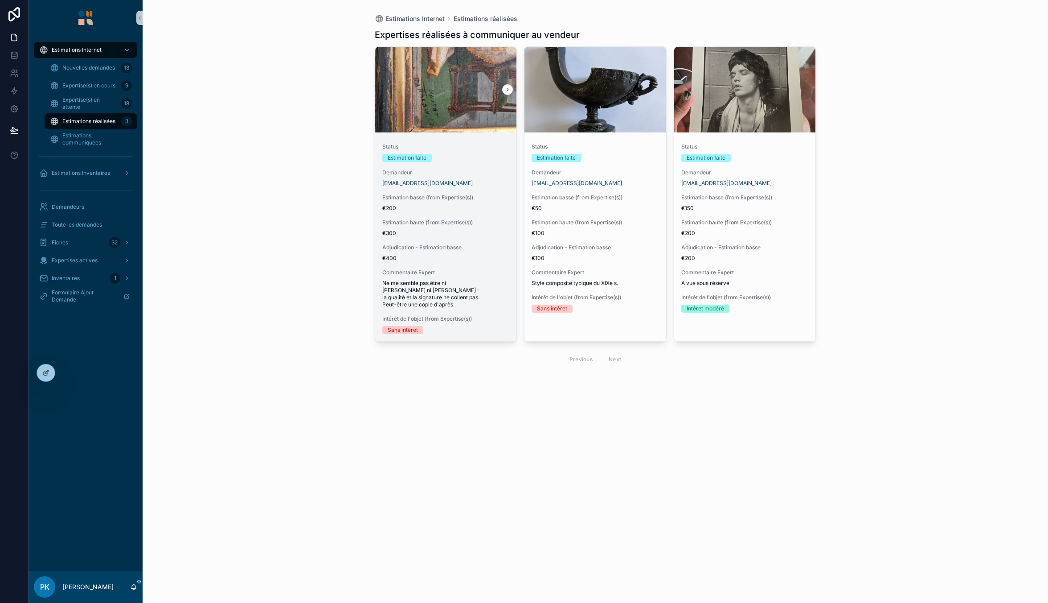
click at [491, 155] on div "Estimation faite" at bounding box center [445, 158] width 127 height 8
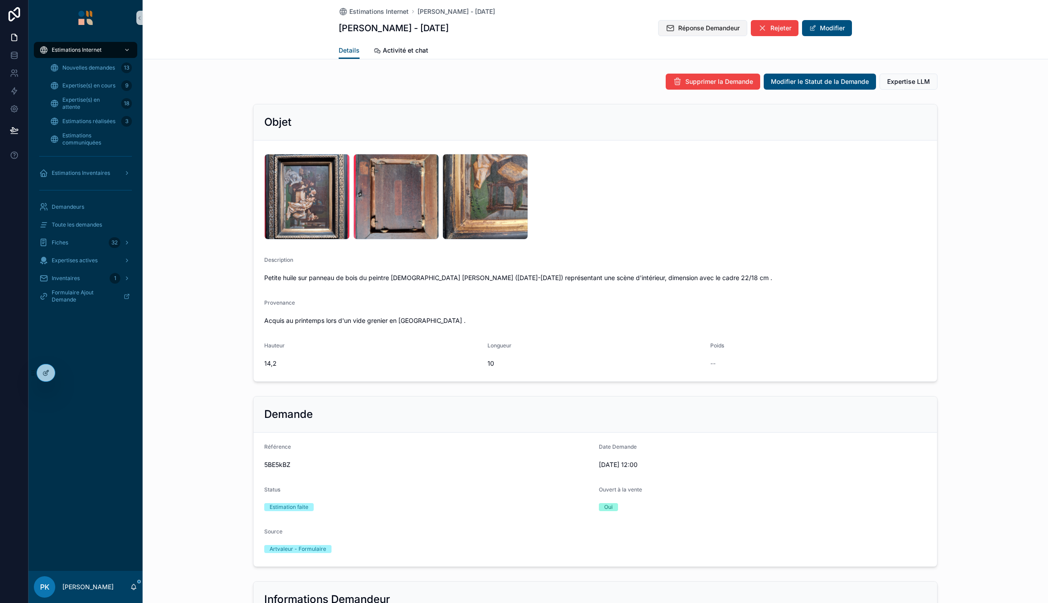
click at [685, 24] on span "Réponse Demandeur" at bounding box center [709, 28] width 62 height 9
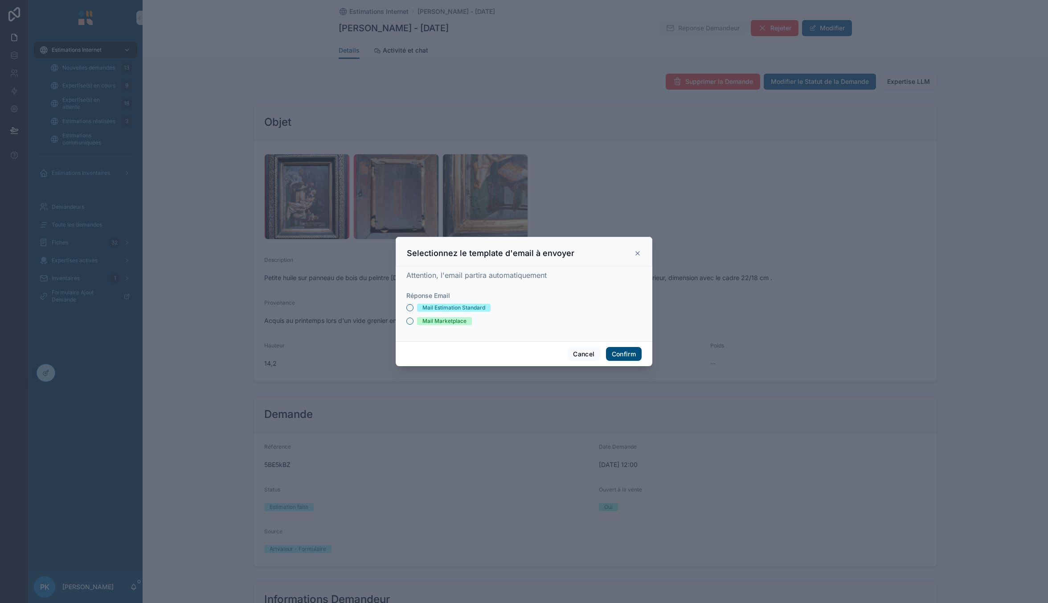
click at [445, 306] on div "Mail Estimation Standard" at bounding box center [454, 308] width 63 height 8
click at [414, 306] on button "Mail Estimation Standard" at bounding box center [410, 307] width 7 height 7
click at [619, 353] on button "Confirm" at bounding box center [624, 354] width 36 height 14
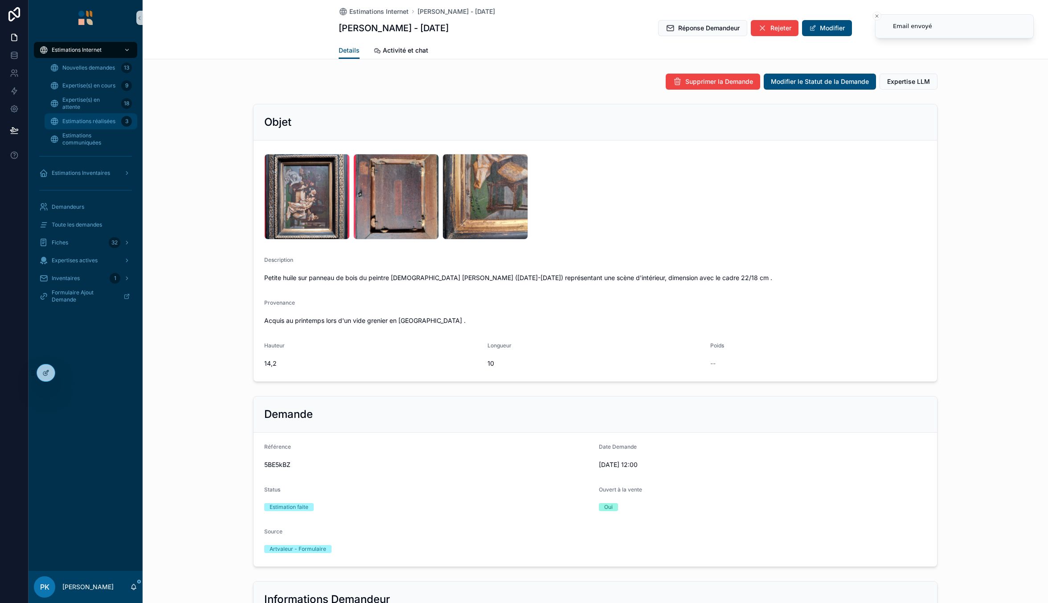
click at [88, 120] on span "Estimations réalisées" at bounding box center [88, 121] width 53 height 7
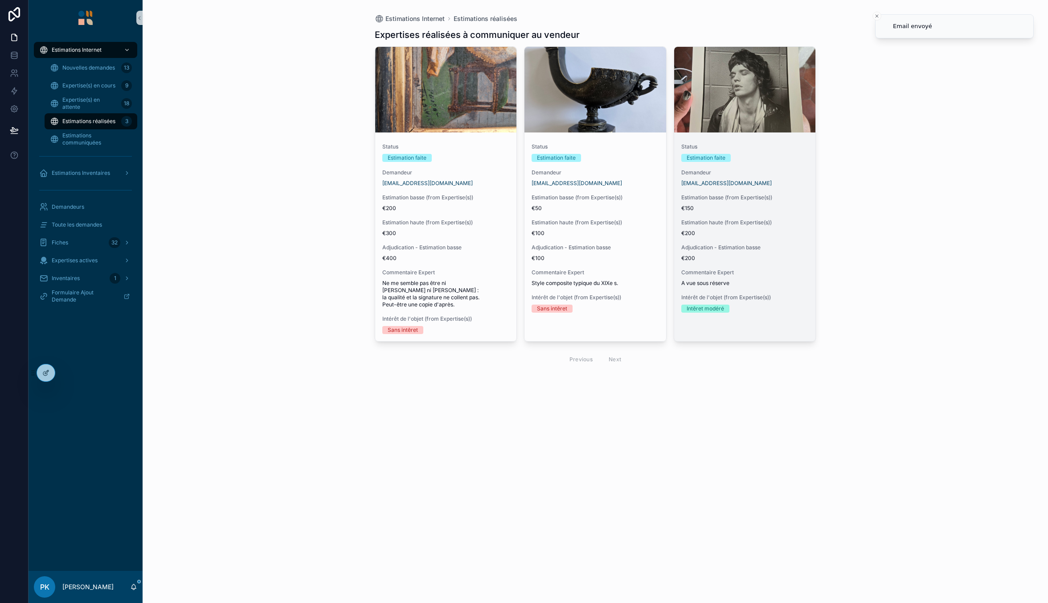
click at [740, 197] on span "Estimation basse (from Expertise(s))" at bounding box center [745, 197] width 127 height 7
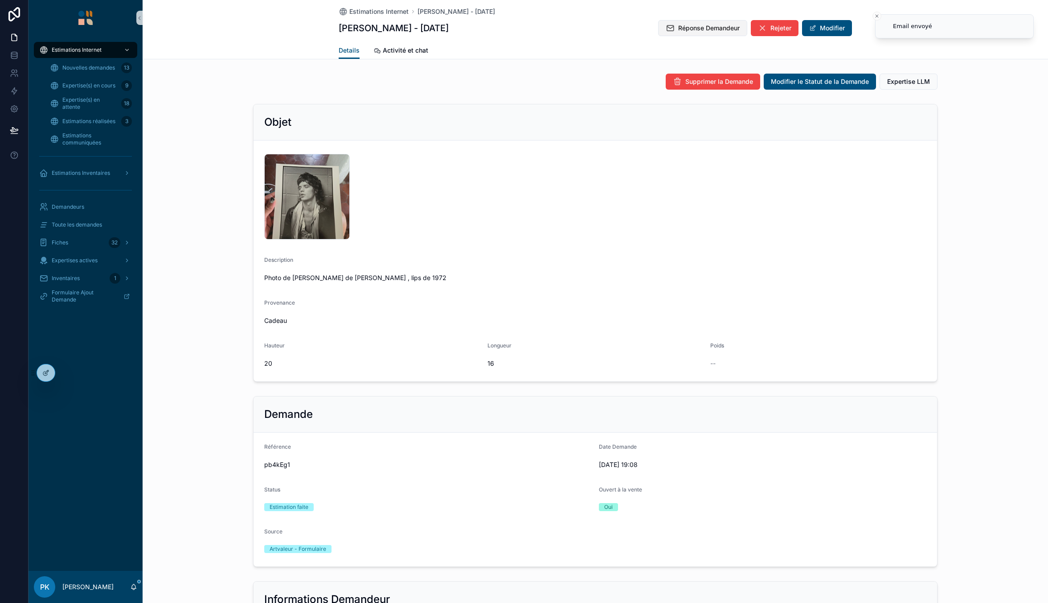
click at [696, 31] on span "Réponse Demandeur" at bounding box center [709, 28] width 62 height 9
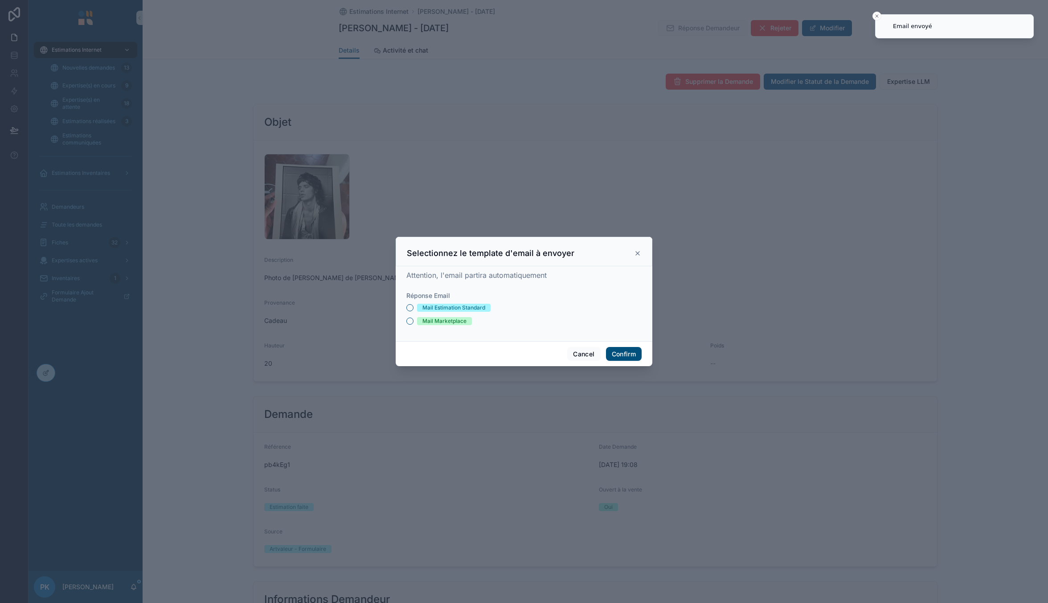
click at [455, 321] on div "Mail Marketplace" at bounding box center [445, 321] width 44 height 8
click at [414, 321] on button "Mail Marketplace" at bounding box center [410, 320] width 7 height 7
click at [465, 308] on div "Mail Estimation Standard" at bounding box center [454, 308] width 63 height 8
click at [414, 308] on button "Mail Estimation Standard" at bounding box center [410, 307] width 7 height 7
click at [617, 349] on button "Confirm" at bounding box center [624, 354] width 36 height 14
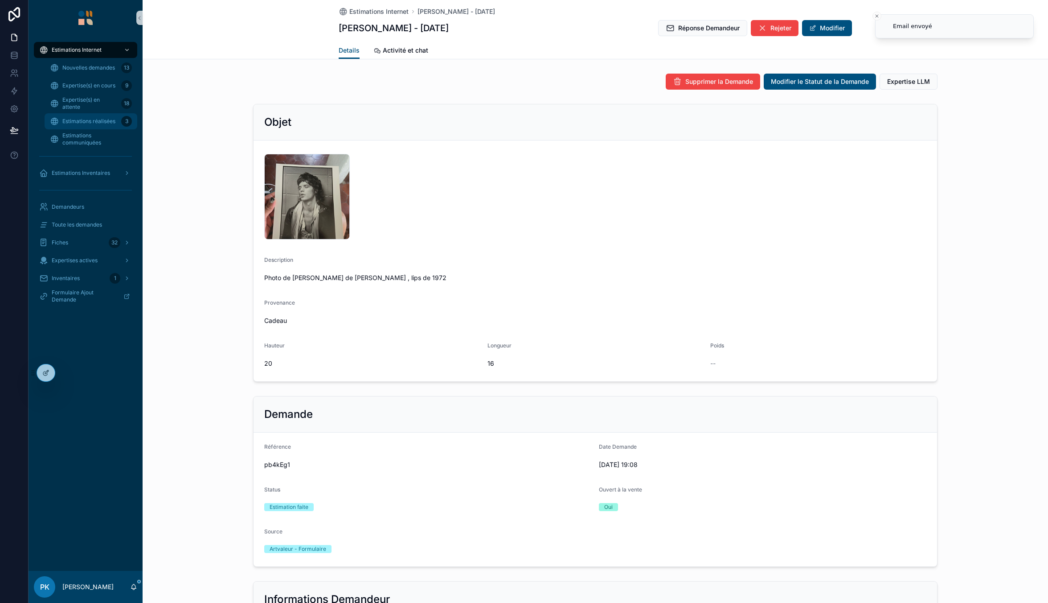
click at [102, 120] on span "Estimations réalisées" at bounding box center [88, 121] width 53 height 7
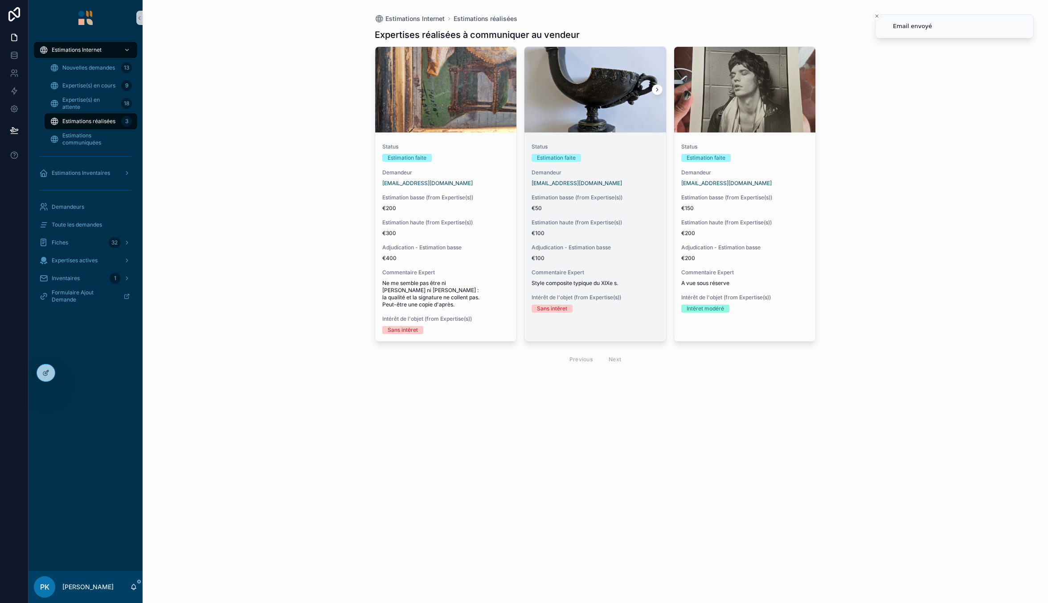
click at [621, 146] on span "Status" at bounding box center [595, 146] width 127 height 7
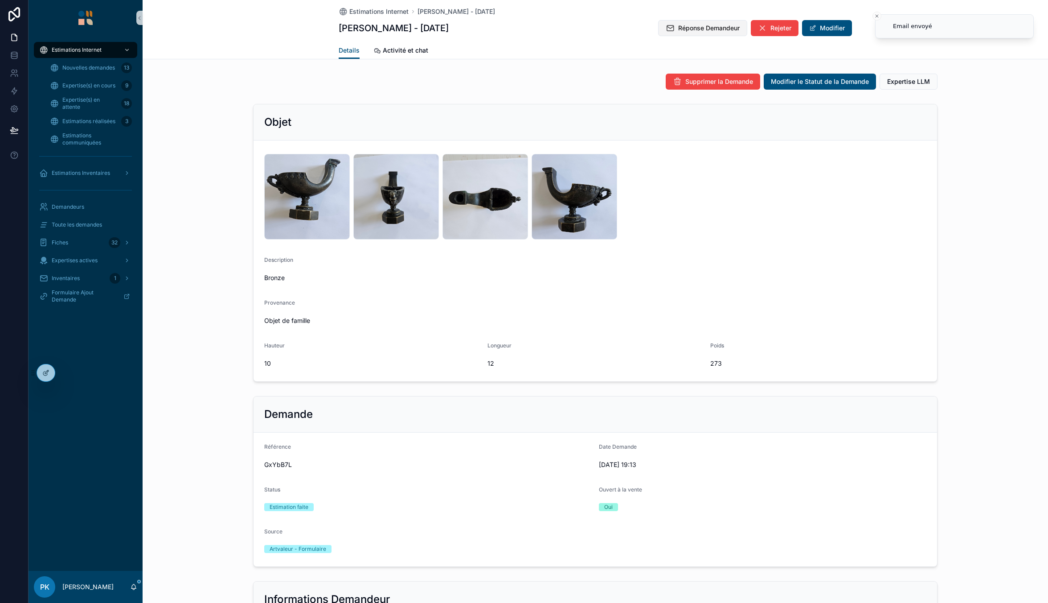
click at [686, 29] on span "Réponse Demandeur" at bounding box center [709, 28] width 62 height 9
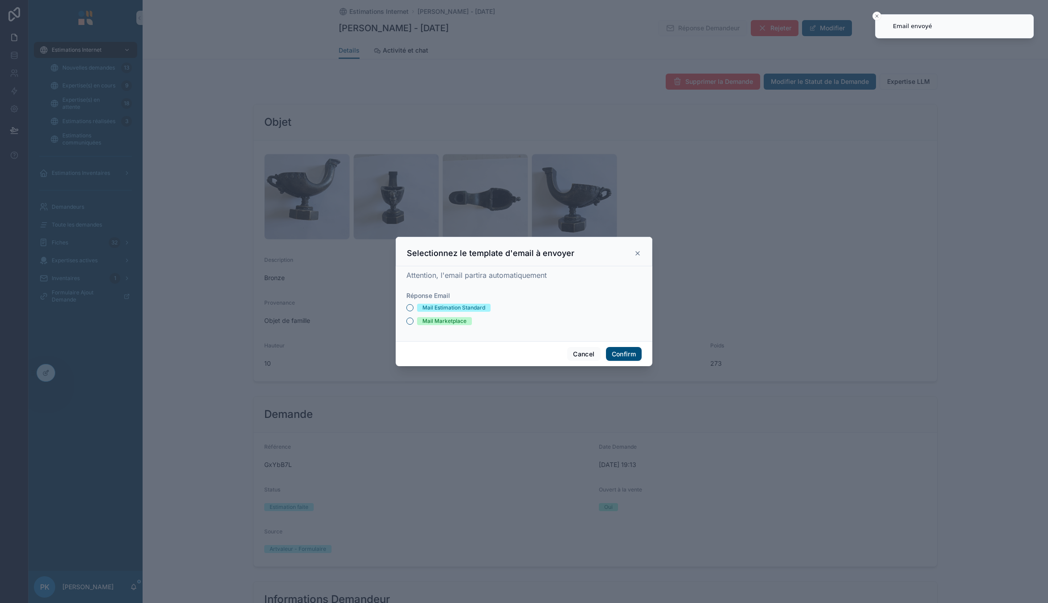
click at [444, 304] on div "Mail Estimation Standard" at bounding box center [454, 308] width 63 height 8
click at [414, 304] on button "Mail Estimation Standard" at bounding box center [410, 307] width 7 height 7
click at [635, 348] on button "Confirm" at bounding box center [624, 354] width 36 height 14
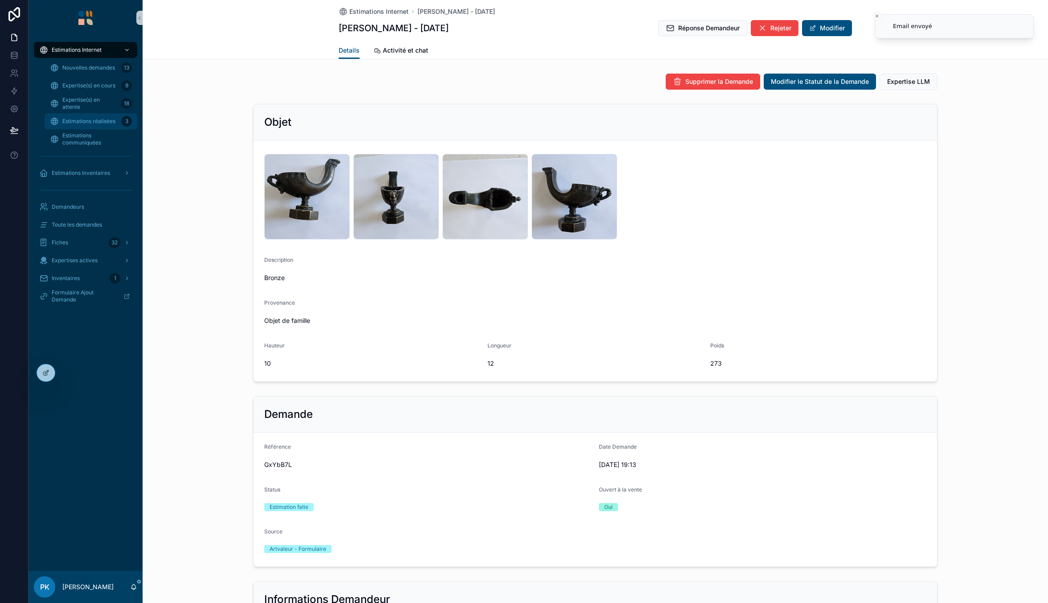
click at [91, 123] on span "Estimations réalisées" at bounding box center [88, 121] width 53 height 7
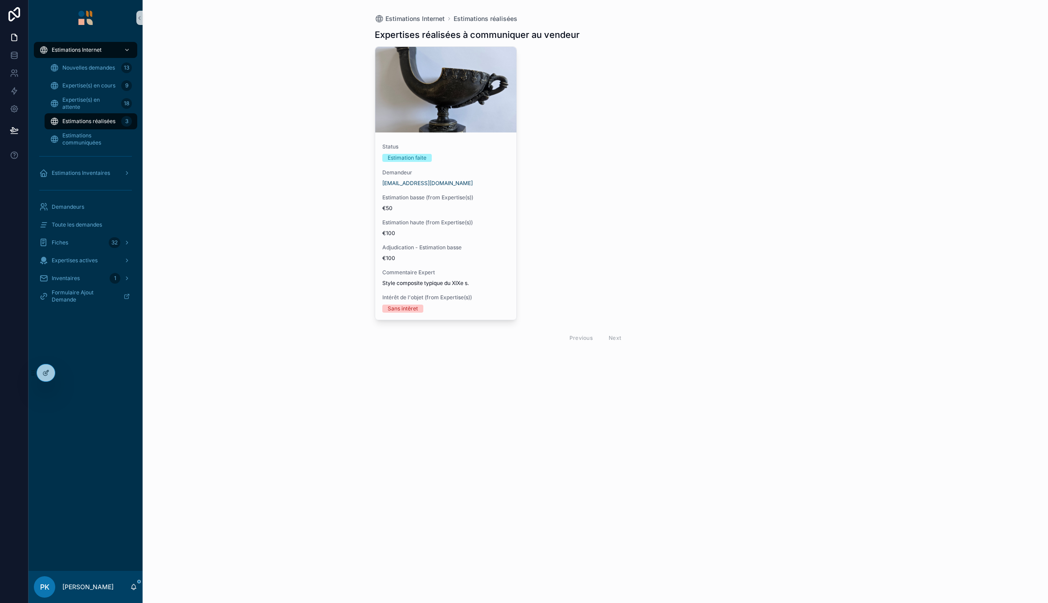
click at [86, 122] on span "Estimations réalisées" at bounding box center [88, 121] width 53 height 7
